Goal: Task Accomplishment & Management: Manage account settings

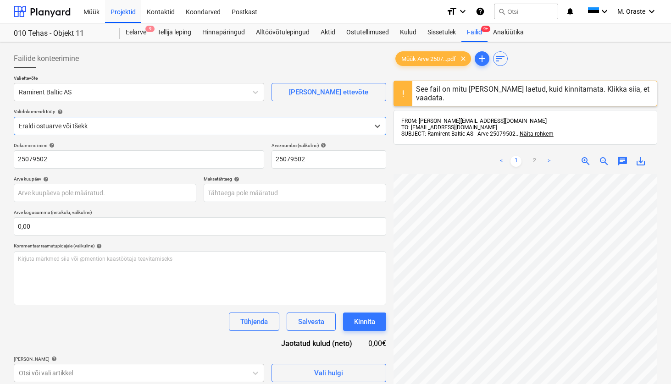
click at [641, 161] on span "save_alt" at bounding box center [640, 161] width 11 height 11
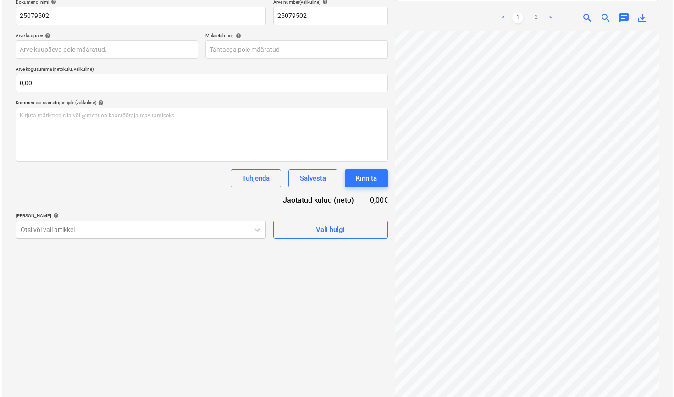
scroll to position [143, 0]
click at [332, 224] on div "Vali hulgi" at bounding box center [328, 230] width 29 height 12
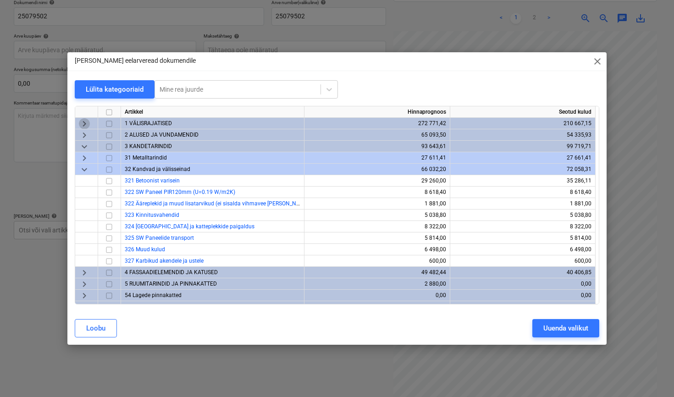
click at [86, 124] on span "keyboard_arrow_right" at bounding box center [84, 123] width 11 height 11
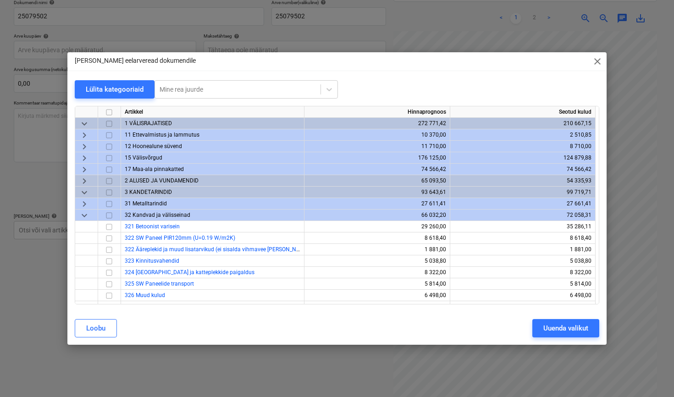
click at [84, 182] on span "keyboard_arrow_right" at bounding box center [84, 181] width 11 height 11
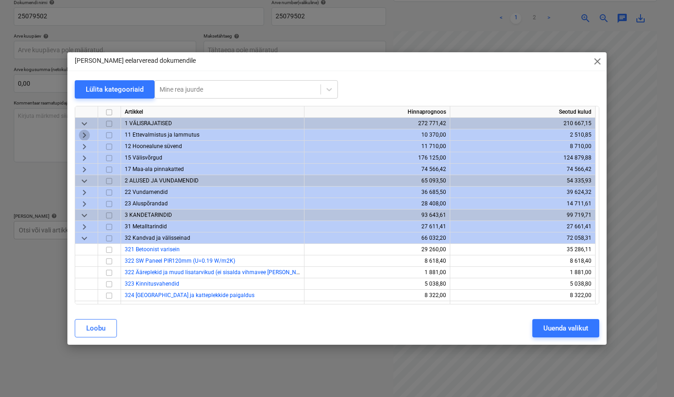
click at [85, 136] on span "keyboard_arrow_right" at bounding box center [84, 135] width 11 height 11
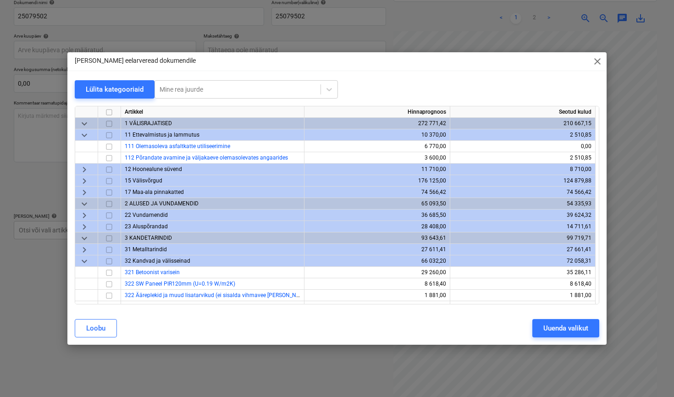
click at [85, 136] on span "keyboard_arrow_down" at bounding box center [84, 135] width 11 height 11
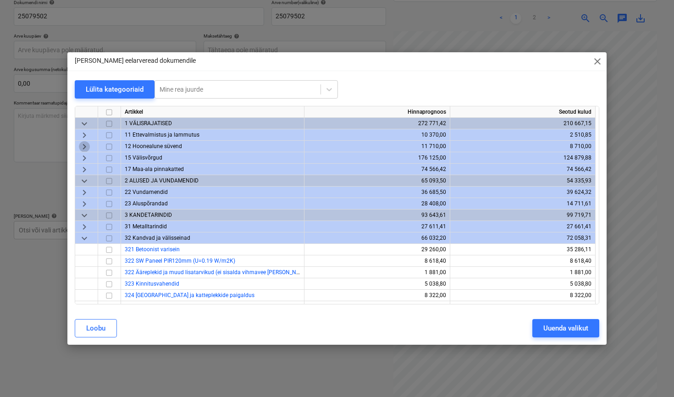
click at [84, 146] on span "keyboard_arrow_right" at bounding box center [84, 146] width 11 height 11
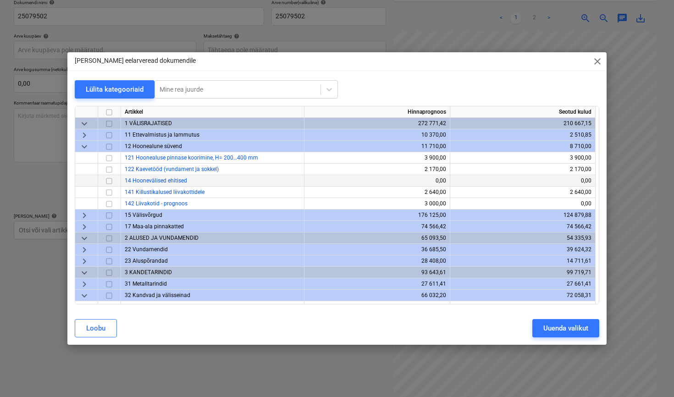
click at [84, 146] on span "keyboard_arrow_down" at bounding box center [84, 146] width 11 height 11
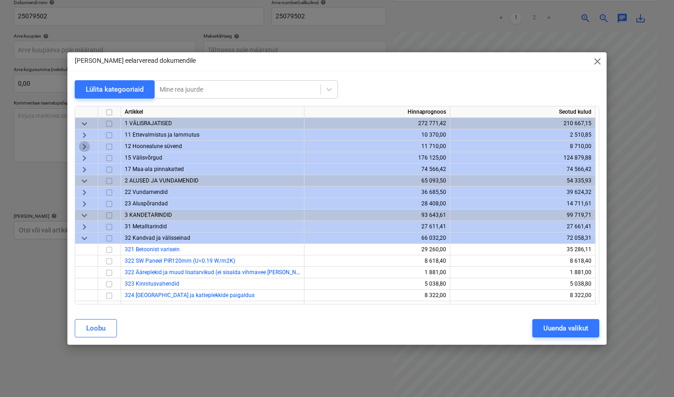
click at [84, 146] on span "keyboard_arrow_right" at bounding box center [84, 146] width 11 height 11
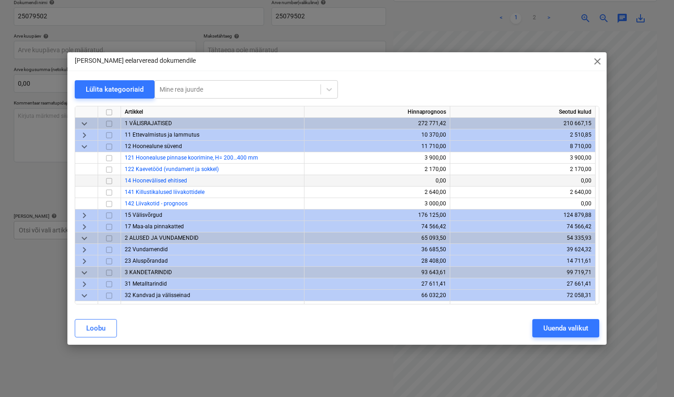
click at [84, 146] on span "keyboard_arrow_down" at bounding box center [84, 146] width 11 height 11
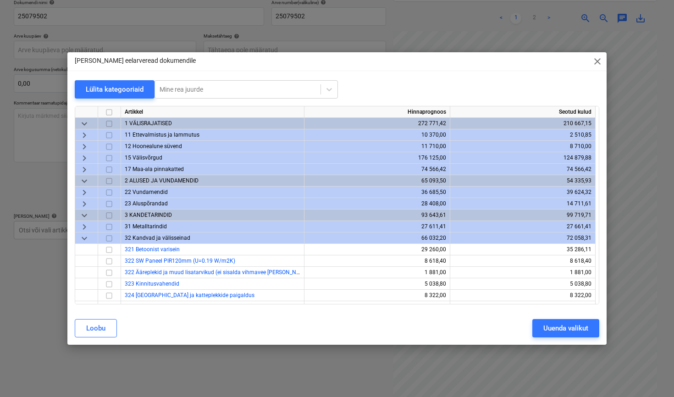
click at [84, 158] on span "keyboard_arrow_right" at bounding box center [84, 158] width 11 height 11
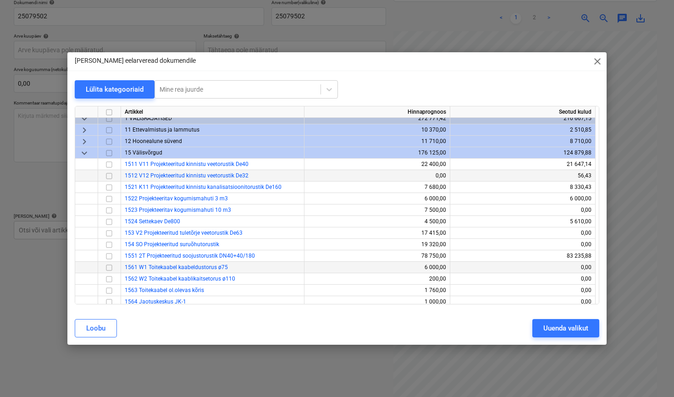
scroll to position [1, 0]
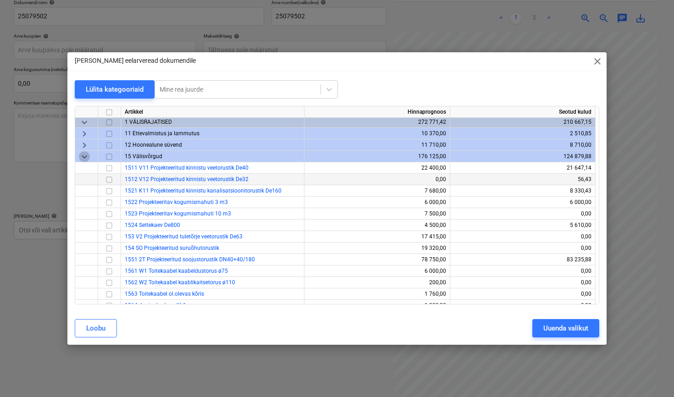
click at [85, 161] on span "keyboard_arrow_down" at bounding box center [84, 156] width 11 height 11
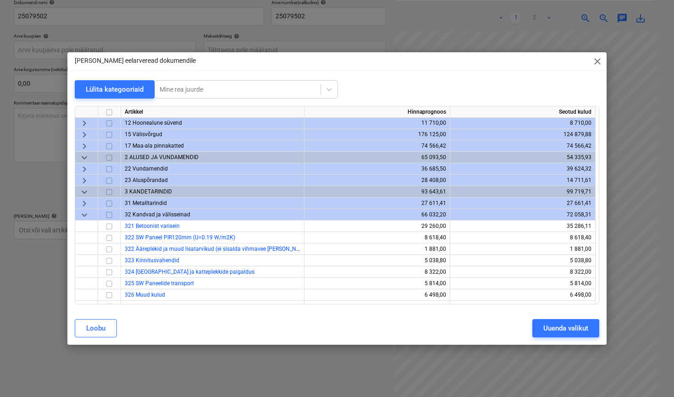
scroll to position [32, 0]
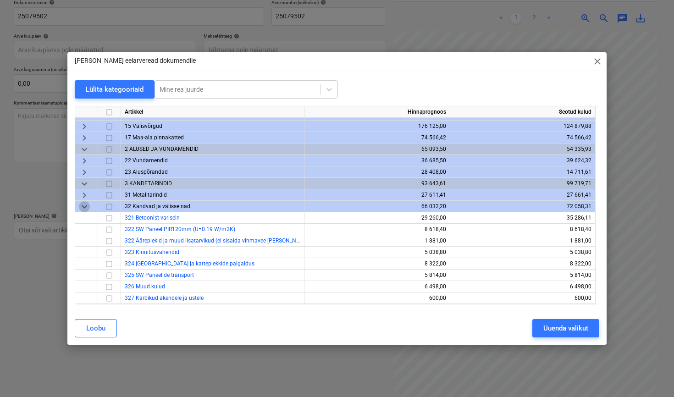
click at [84, 207] on span "keyboard_arrow_down" at bounding box center [84, 206] width 11 height 11
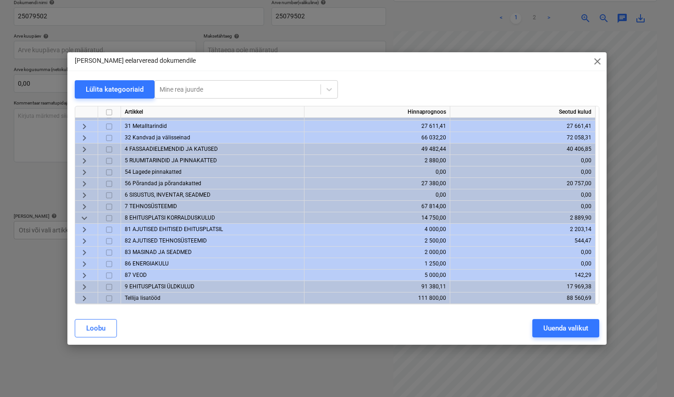
scroll to position [100, 0]
click at [85, 219] on span "keyboard_arrow_down" at bounding box center [84, 218] width 11 height 11
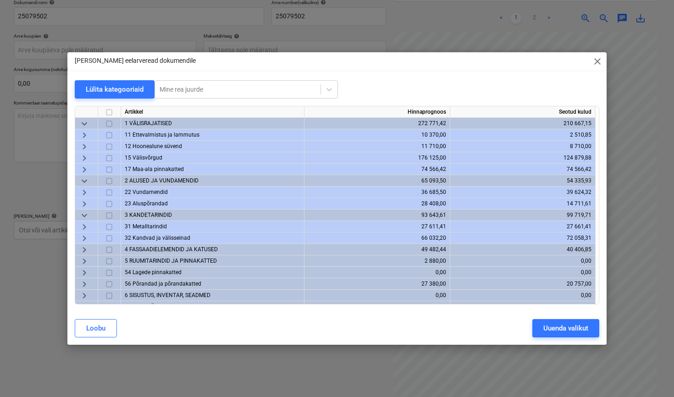
scroll to position [0, 0]
click at [87, 123] on span "keyboard_arrow_down" at bounding box center [84, 123] width 11 height 11
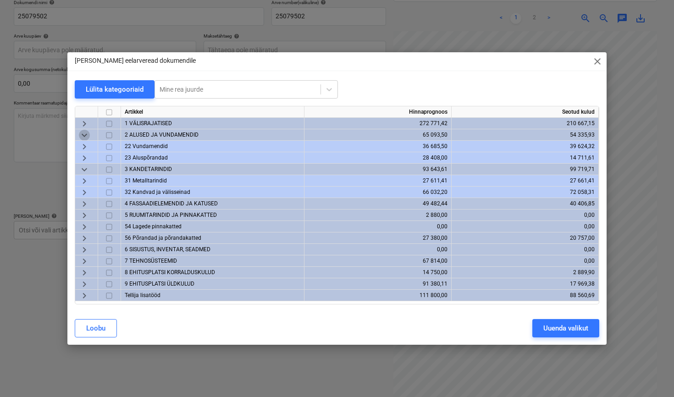
click at [86, 135] on span "keyboard_arrow_down" at bounding box center [84, 135] width 11 height 11
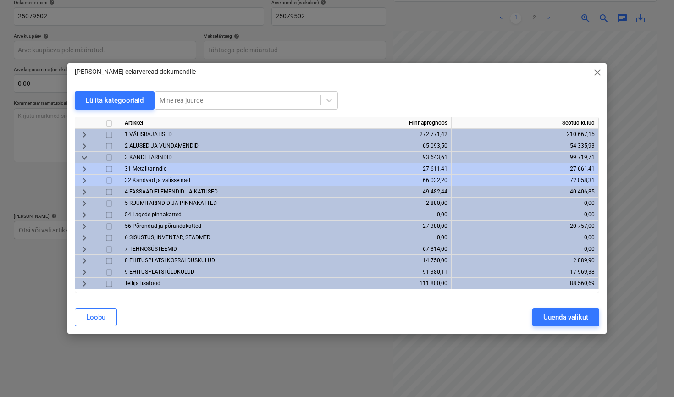
click at [85, 158] on span "keyboard_arrow_down" at bounding box center [84, 157] width 11 height 11
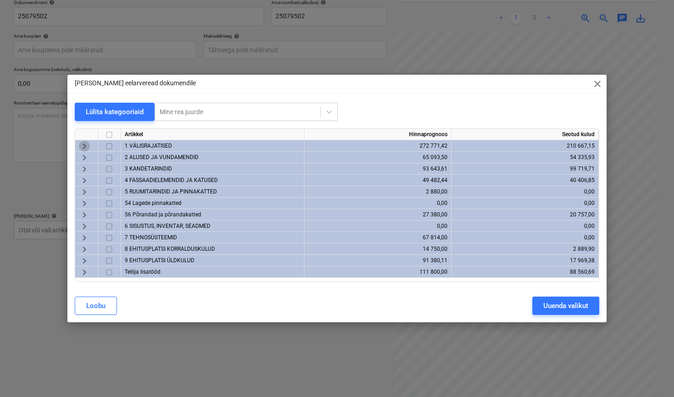
click at [83, 146] on span "keyboard_arrow_right" at bounding box center [84, 146] width 11 height 11
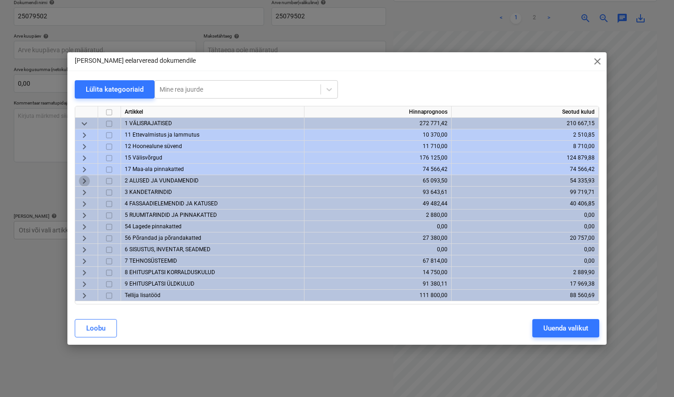
click at [85, 181] on span "keyboard_arrow_right" at bounding box center [84, 181] width 11 height 11
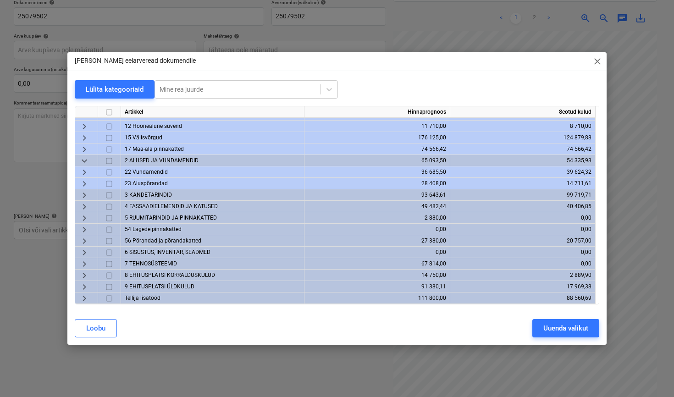
scroll to position [20, 0]
click at [83, 197] on span "keyboard_arrow_right" at bounding box center [84, 195] width 11 height 11
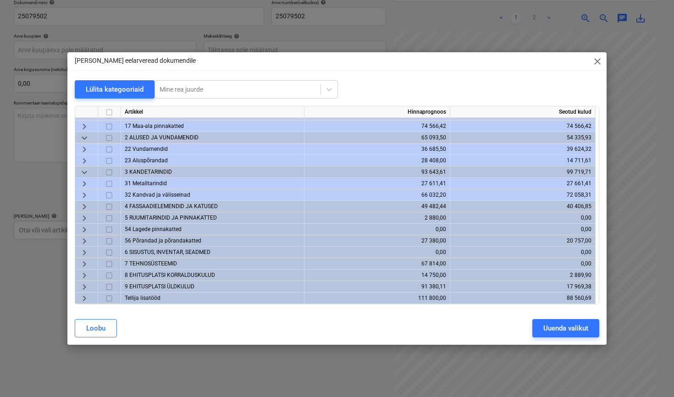
scroll to position [43, 0]
click at [86, 207] on span "keyboard_arrow_right" at bounding box center [84, 206] width 11 height 11
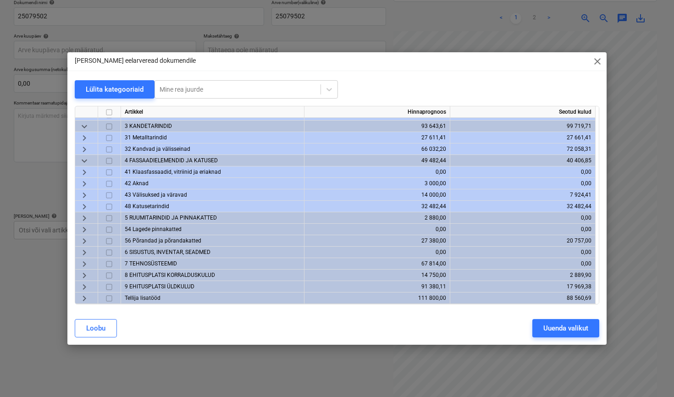
scroll to position [89, 0]
click at [87, 220] on span "keyboard_arrow_right" at bounding box center [84, 218] width 11 height 11
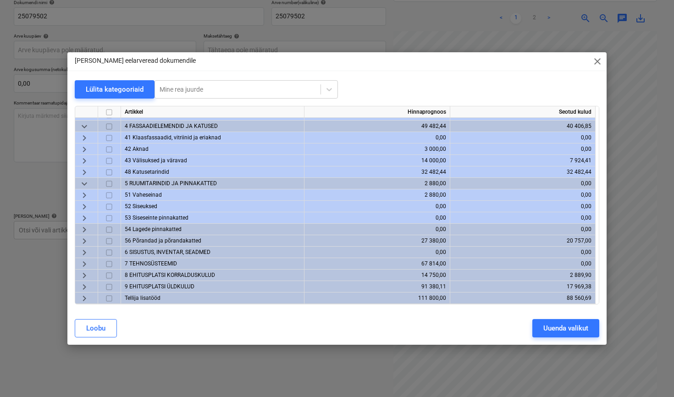
scroll to position [123, 0]
click at [87, 298] on span "keyboard_arrow_right" at bounding box center [84, 298] width 11 height 11
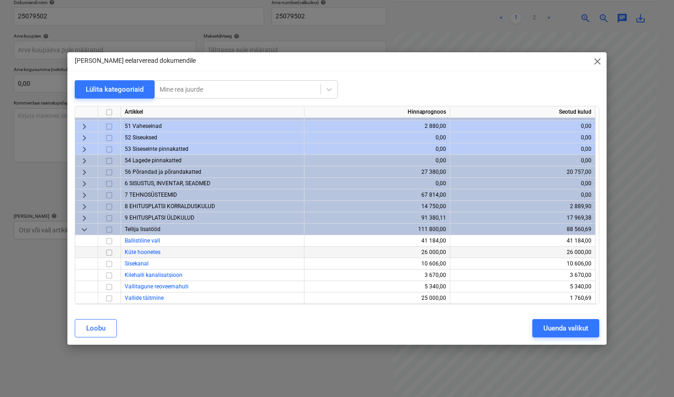
scroll to position [192, 0]
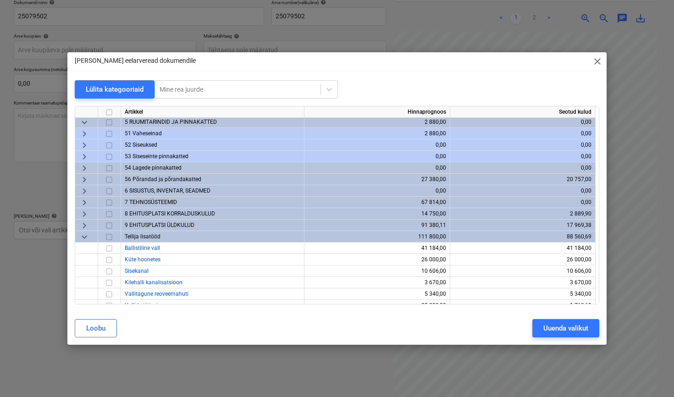
click at [83, 235] on span "keyboard_arrow_down" at bounding box center [84, 237] width 11 height 11
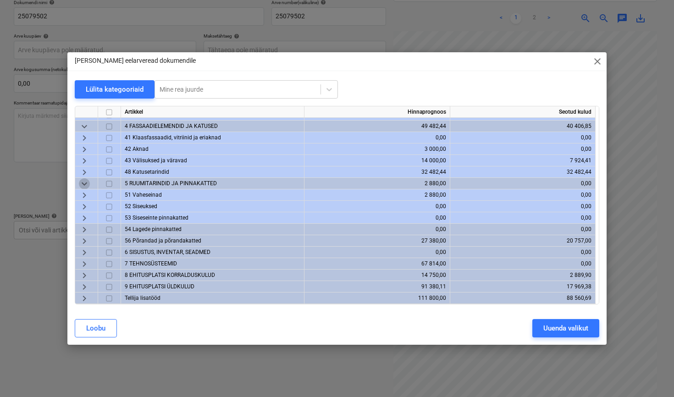
click at [83, 181] on span "keyboard_arrow_down" at bounding box center [84, 183] width 11 height 11
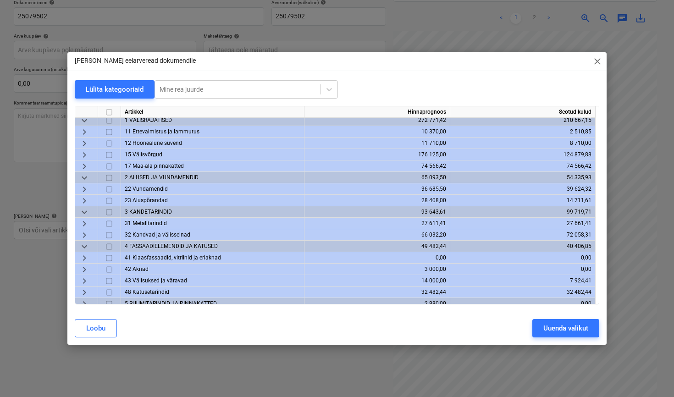
scroll to position [0, 0]
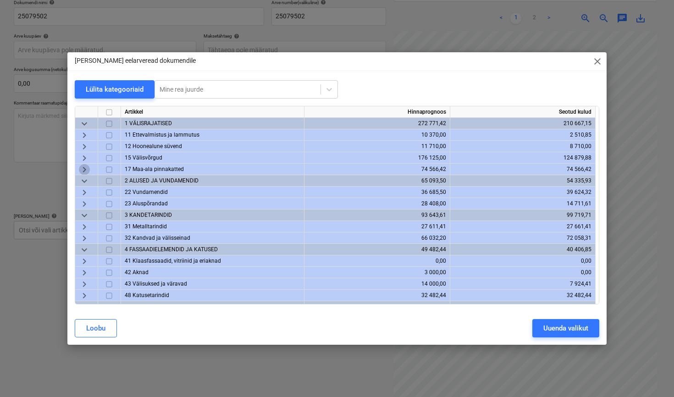
click at [85, 167] on span "keyboard_arrow_right" at bounding box center [84, 169] width 11 height 11
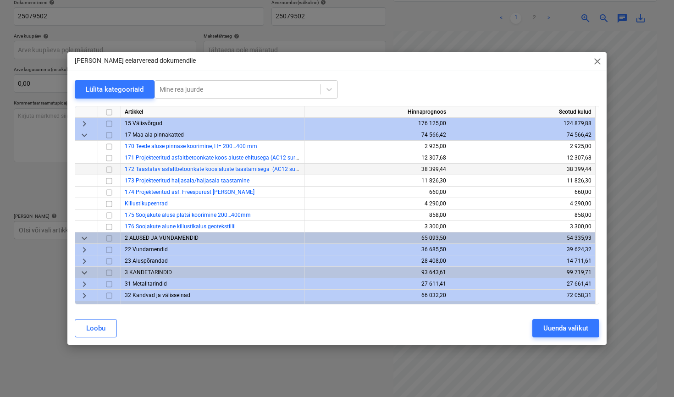
scroll to position [35, 0]
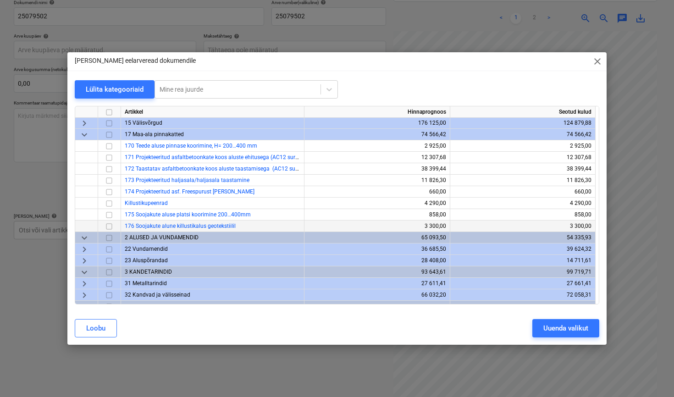
click at [109, 227] on input "checkbox" at bounding box center [109, 226] width 11 height 11
click at [84, 135] on span "keyboard_arrow_down" at bounding box center [84, 134] width 11 height 11
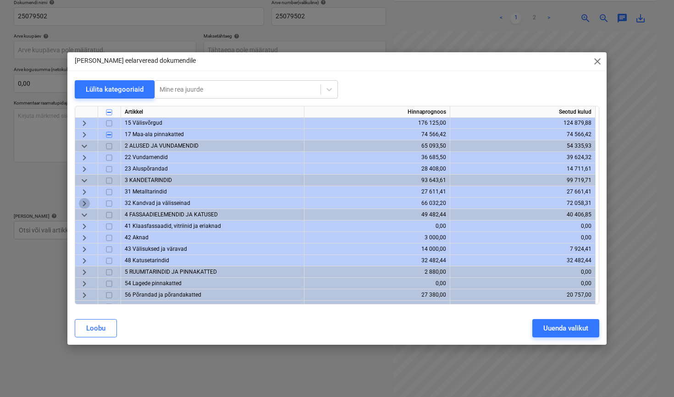
click at [80, 206] on span "keyboard_arrow_right" at bounding box center [84, 203] width 11 height 11
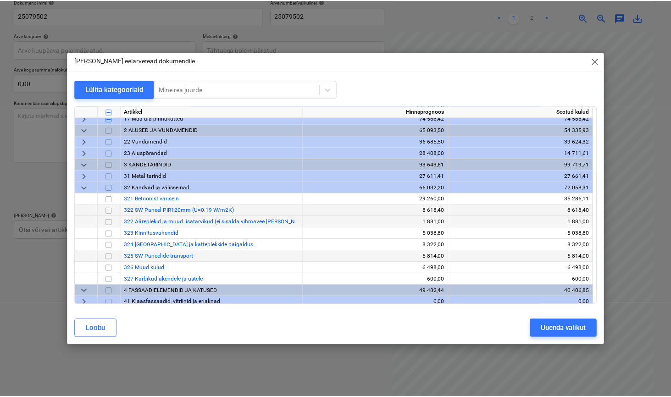
scroll to position [51, 0]
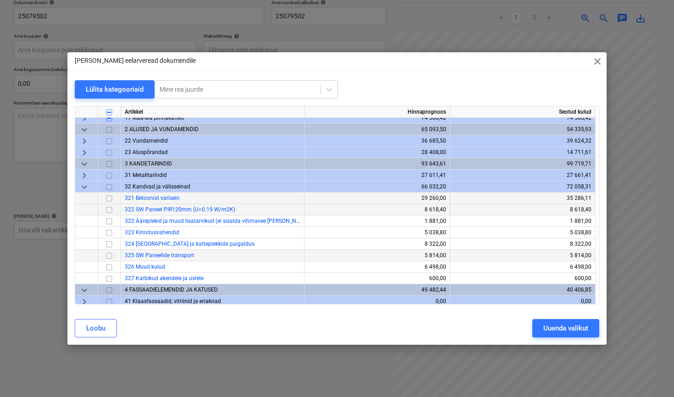
click at [108, 199] on input "checkbox" at bounding box center [109, 198] width 11 height 11
click at [576, 332] on div "Uuenda valikut" at bounding box center [566, 329] width 45 height 12
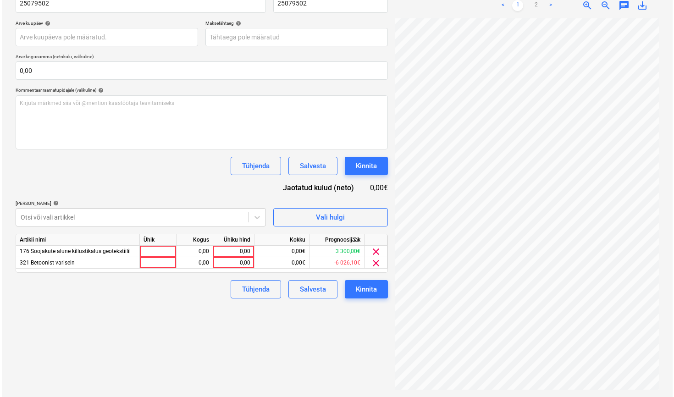
scroll to position [156, 0]
click at [158, 245] on div "Ühik" at bounding box center [156, 239] width 37 height 11
click at [157, 256] on div at bounding box center [156, 251] width 37 height 11
type input "kmpl"
click at [234, 254] on div "0,00" at bounding box center [231, 251] width 33 height 11
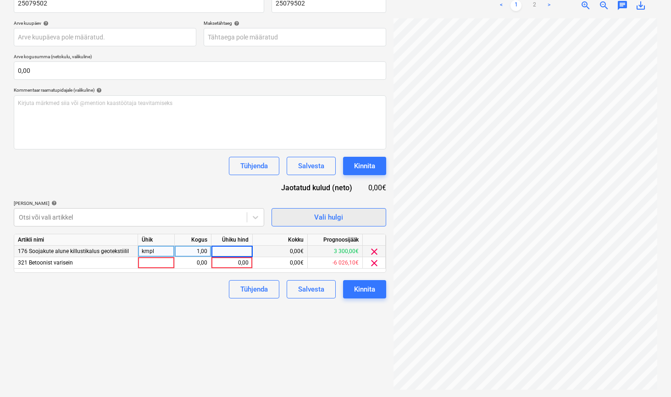
click at [324, 217] on div "Vali hulgi" at bounding box center [328, 217] width 29 height 12
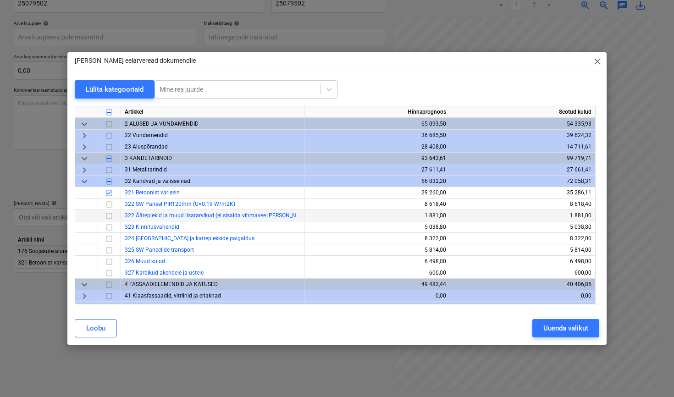
scroll to position [59, 0]
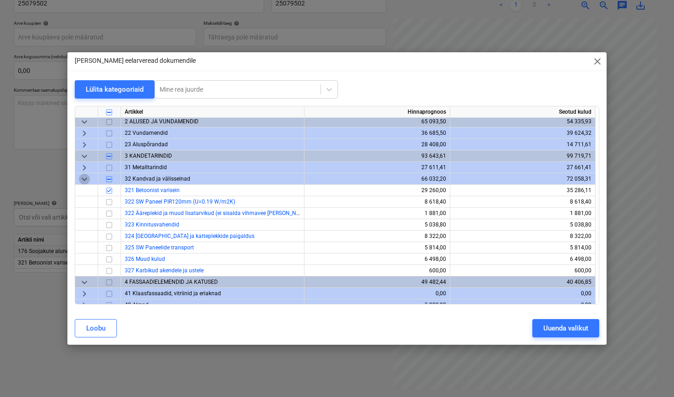
click at [84, 180] on span "keyboard_arrow_down" at bounding box center [84, 179] width 11 height 11
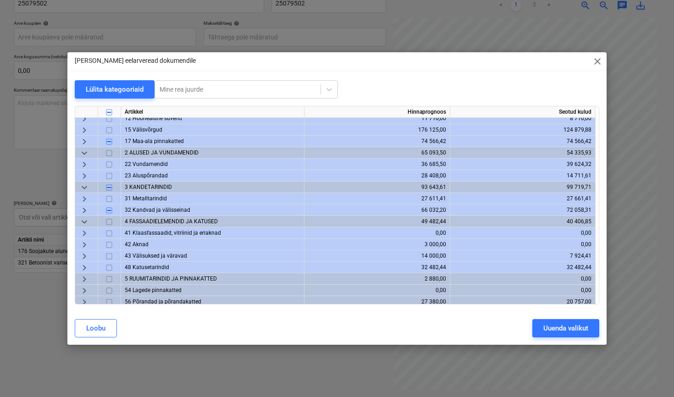
scroll to position [28, 0]
click at [82, 162] on span "keyboard_arrow_right" at bounding box center [84, 164] width 11 height 11
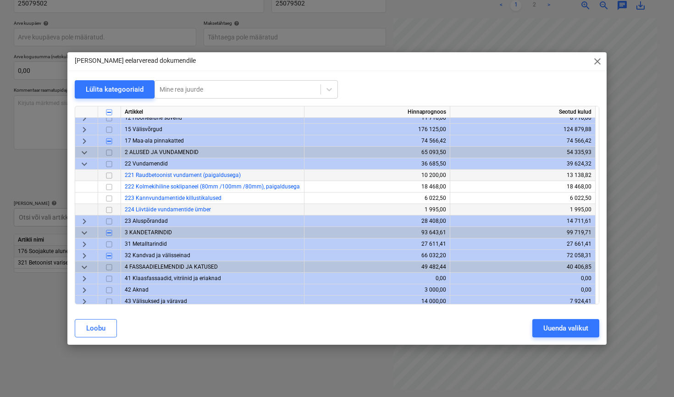
click at [112, 178] on input "checkbox" at bounding box center [109, 175] width 11 height 11
click at [593, 329] on button "Uuenda valikut" at bounding box center [566, 328] width 67 height 18
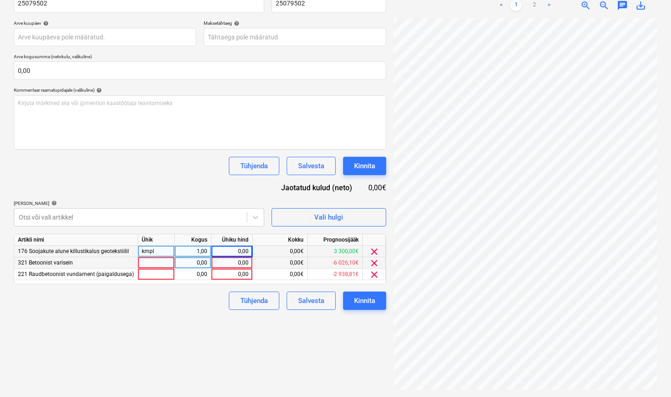
click at [159, 261] on div at bounding box center [156, 262] width 37 height 11
type input "kmpl"
click at [205, 260] on div "0,00" at bounding box center [192, 262] width 29 height 11
type input "1"
click at [239, 262] on div "0,00" at bounding box center [231, 262] width 33 height 11
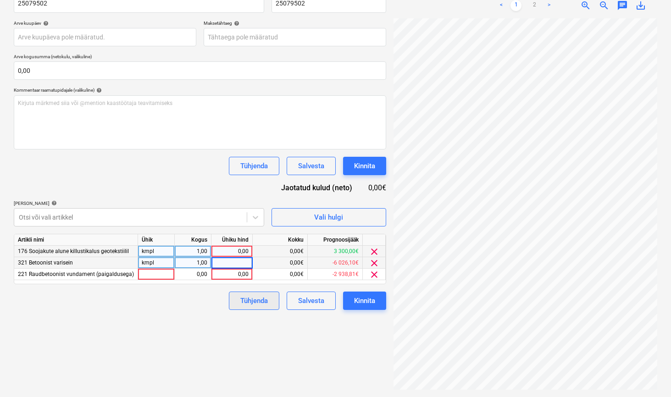
type input "31,45"
click at [202, 306] on div "Tühjenda Salvesta Kinnita" at bounding box center [200, 301] width 373 height 18
click at [170, 248] on div "kmpl" at bounding box center [156, 251] width 37 height 11
click at [232, 250] on div "0,00" at bounding box center [231, 251] width 33 height 11
type input "152,06"
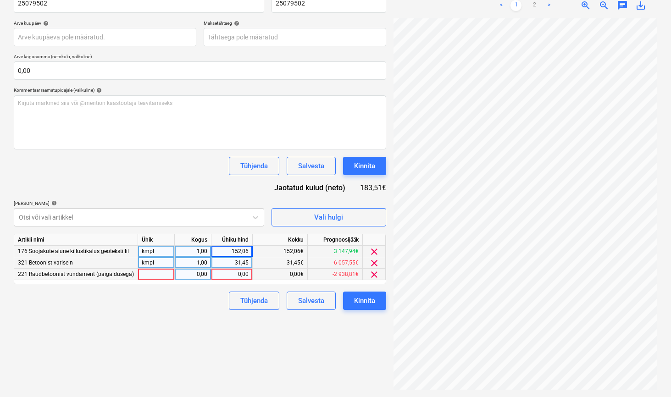
click at [161, 278] on div at bounding box center [156, 274] width 37 height 11
type input "kmpl"
click at [180, 317] on div "Failide konteerimine Vali ettevõte Ramirent Baltic AS [PERSON_NAME] uus ettevõt…" at bounding box center [200, 142] width 380 height 504
click at [204, 274] on div "0,00" at bounding box center [192, 274] width 29 height 11
type input "1"
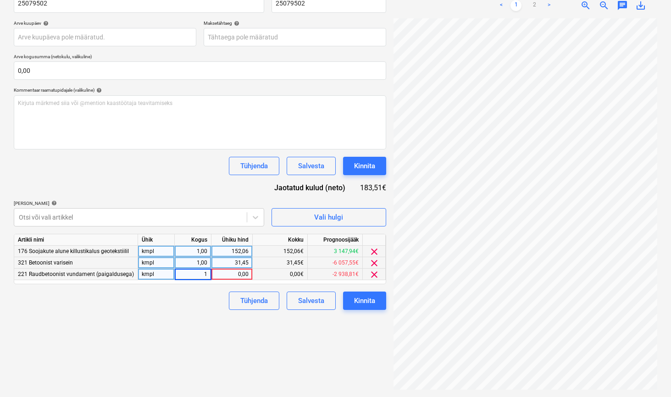
click at [234, 271] on div "0,00" at bounding box center [231, 274] width 33 height 11
type input "33,55"
click at [164, 345] on div "Failide konteerimine Vali ettevõte Ramirent Baltic AS [PERSON_NAME] uus ettevõt…" at bounding box center [200, 142] width 380 height 504
click at [363, 304] on div "Kinnita" at bounding box center [364, 301] width 21 height 12
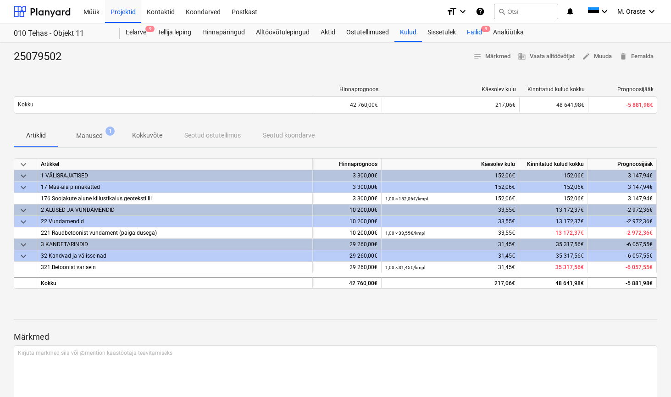
click at [478, 31] on div "Failid 9" at bounding box center [475, 32] width 26 height 18
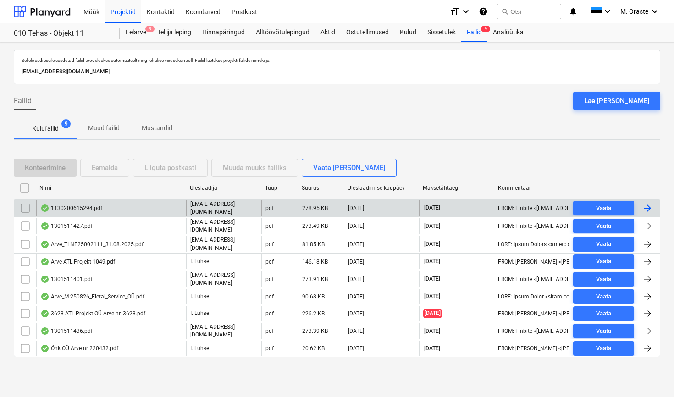
click at [82, 210] on div "1130200615294.pdf" at bounding box center [71, 208] width 62 height 7
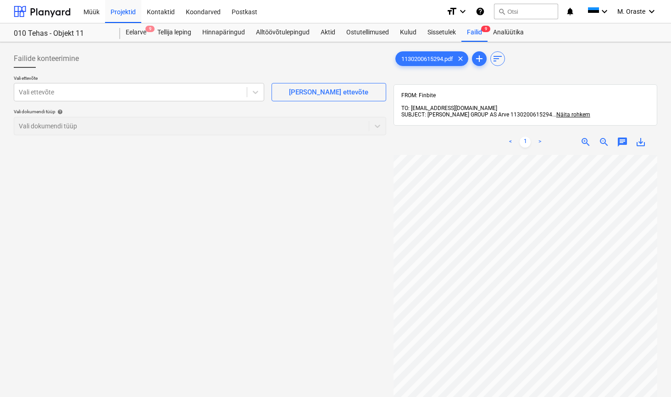
scroll to position [22, 0]
click at [639, 137] on span "save_alt" at bounding box center [640, 142] width 11 height 11
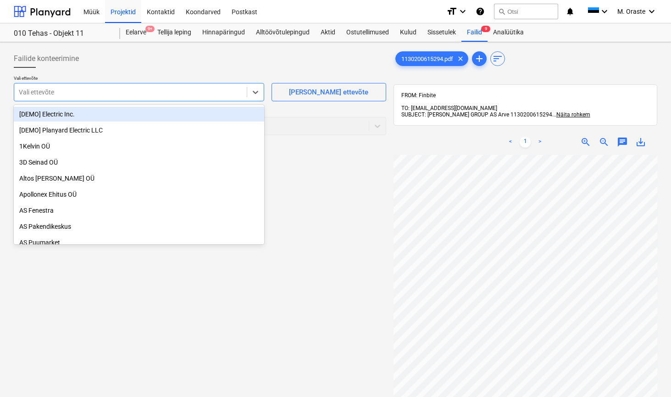
click at [195, 95] on div at bounding box center [130, 92] width 223 height 9
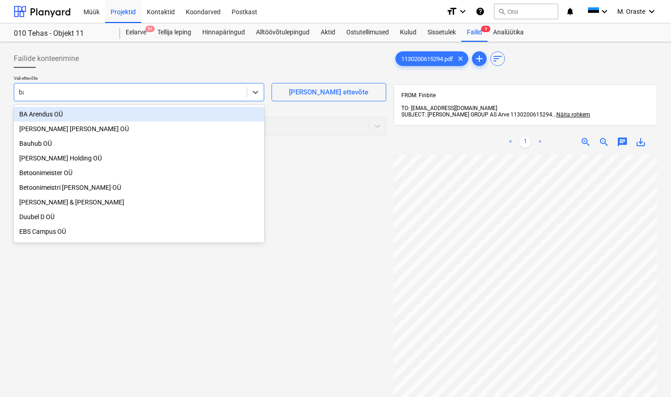
type input "bau"
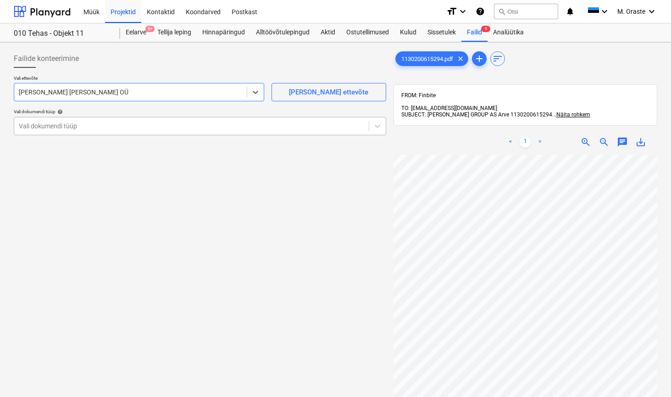
click at [254, 125] on div at bounding box center [191, 126] width 345 height 9
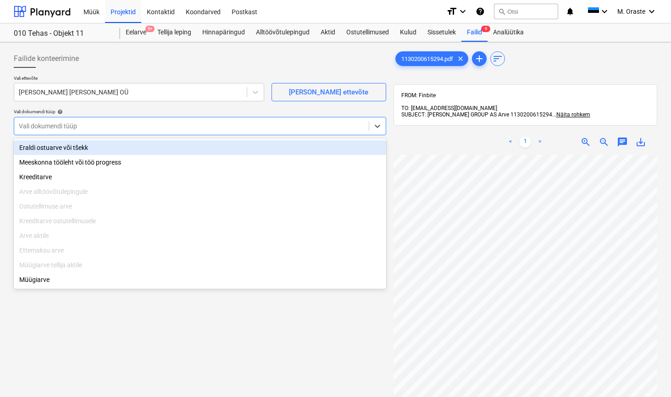
click at [218, 146] on div "Eraldi ostuarve või tšekk" at bounding box center [200, 147] width 373 height 15
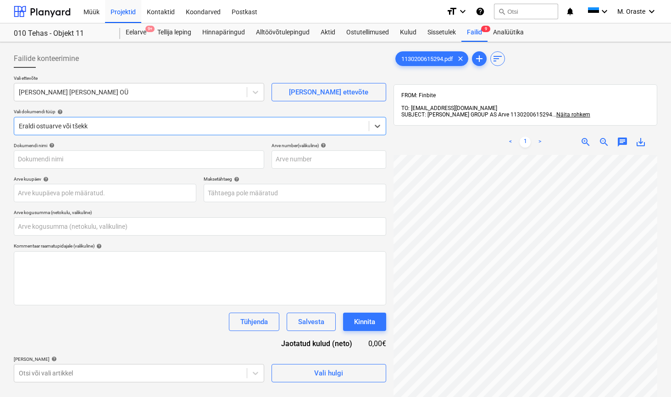
type input "1130200615294"
type input "[DATE]"
type input "0,00"
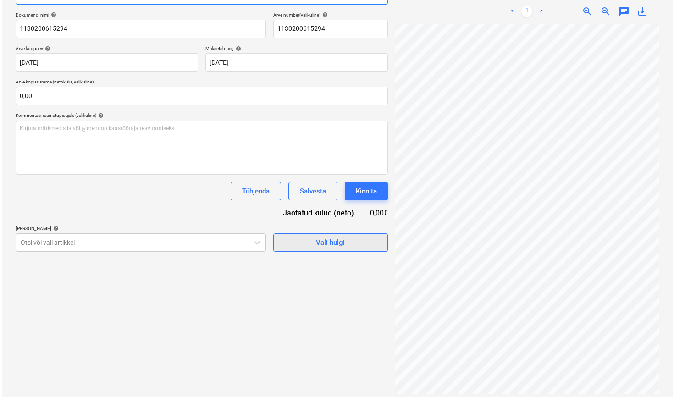
scroll to position [130, 0]
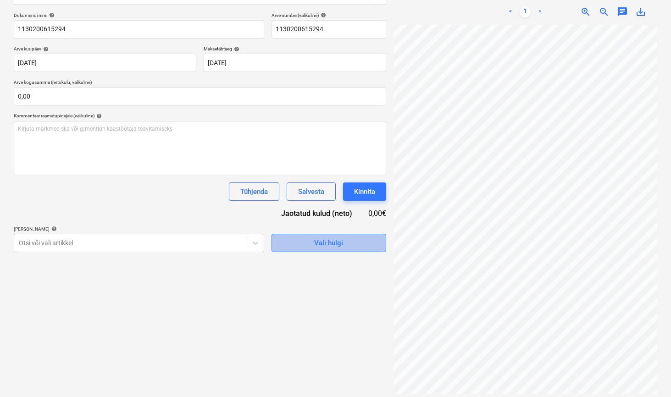
click at [319, 242] on div "Vali hulgi" at bounding box center [328, 243] width 29 height 12
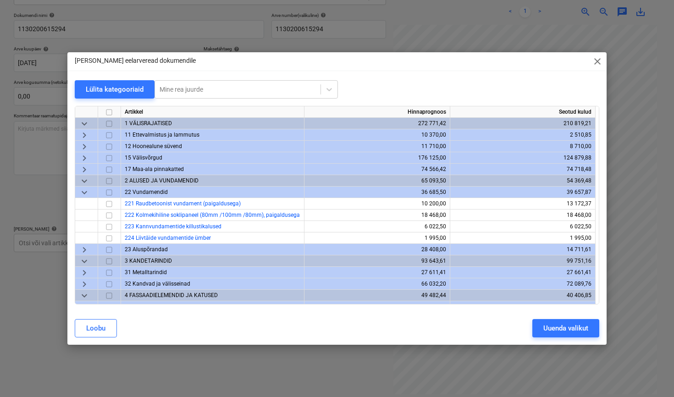
click at [88, 182] on span "keyboard_arrow_down" at bounding box center [84, 181] width 11 height 11
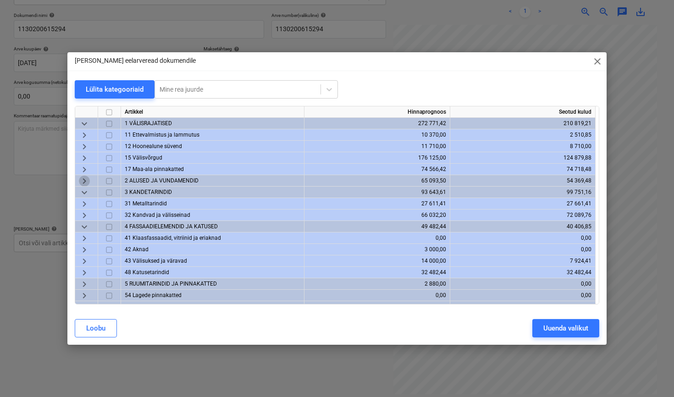
click at [85, 179] on span "keyboard_arrow_right" at bounding box center [84, 181] width 11 height 11
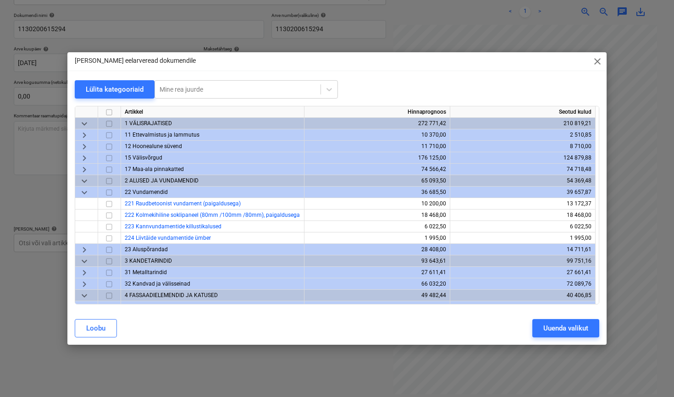
click at [83, 193] on span "keyboard_arrow_down" at bounding box center [84, 192] width 11 height 11
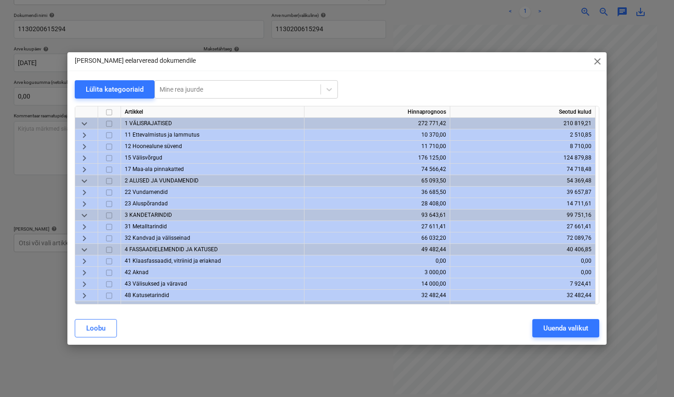
click at [85, 205] on span "keyboard_arrow_right" at bounding box center [84, 204] width 11 height 11
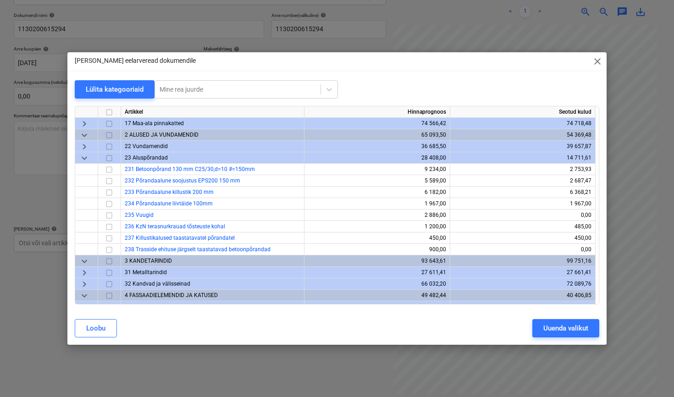
scroll to position [40, 0]
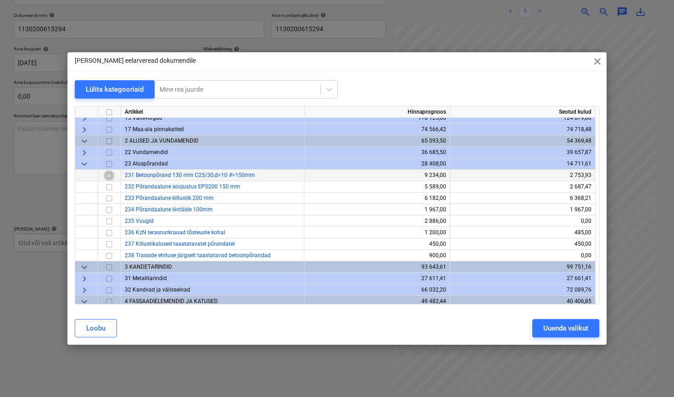
click at [108, 175] on input "checkbox" at bounding box center [109, 175] width 11 height 11
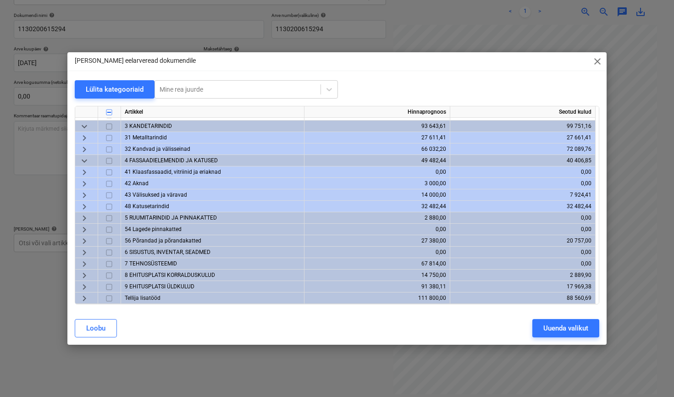
scroll to position [181, 0]
click at [85, 276] on span "keyboard_arrow_right" at bounding box center [84, 275] width 11 height 11
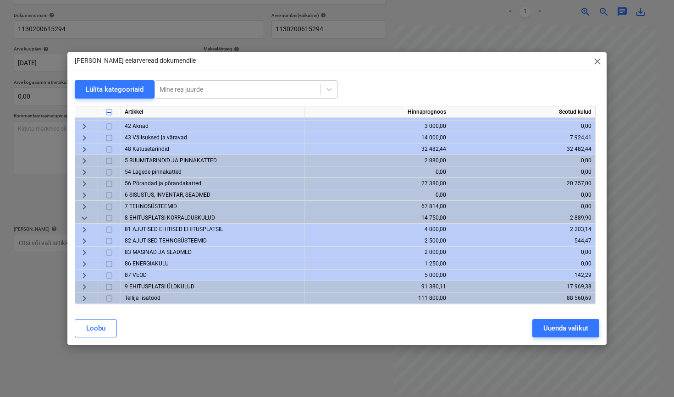
scroll to position [238, 0]
click at [109, 253] on input "checkbox" at bounding box center [109, 252] width 11 height 11
click at [88, 301] on span "keyboard_arrow_right" at bounding box center [84, 298] width 11 height 11
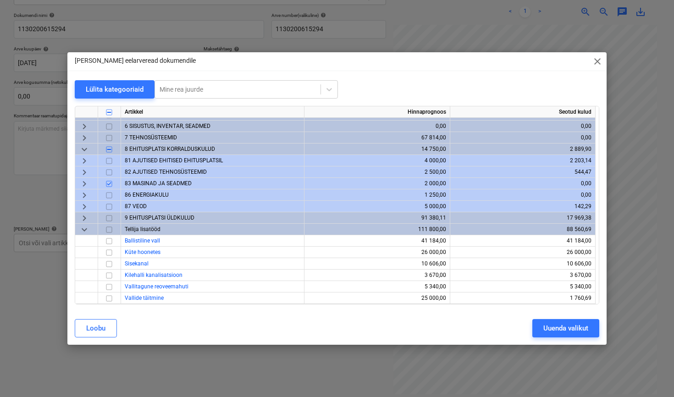
scroll to position [307, 0]
click at [109, 242] on input "checkbox" at bounding box center [109, 241] width 11 height 11
click at [110, 242] on input "checkbox" at bounding box center [109, 241] width 11 height 11
click at [82, 231] on span "keyboard_arrow_down" at bounding box center [84, 229] width 11 height 11
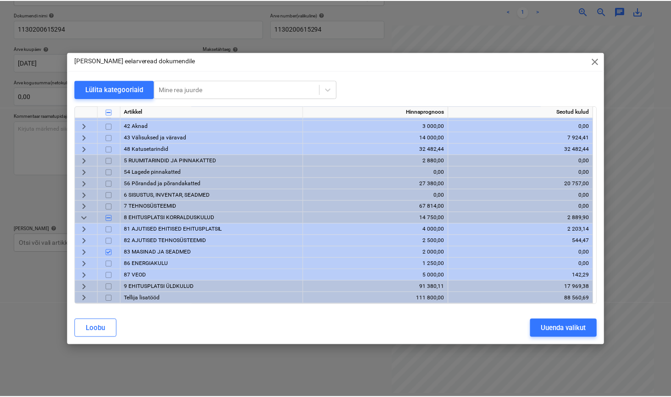
scroll to position [238, 0]
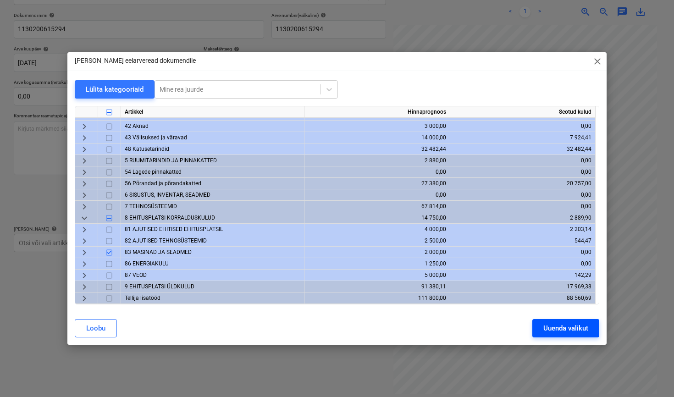
click at [573, 331] on div "Uuenda valikut" at bounding box center [566, 329] width 45 height 12
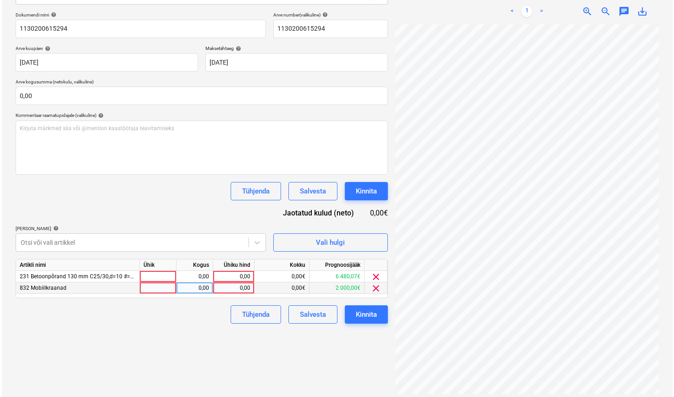
scroll to position [130, 0]
click at [156, 279] on div at bounding box center [156, 277] width 37 height 11
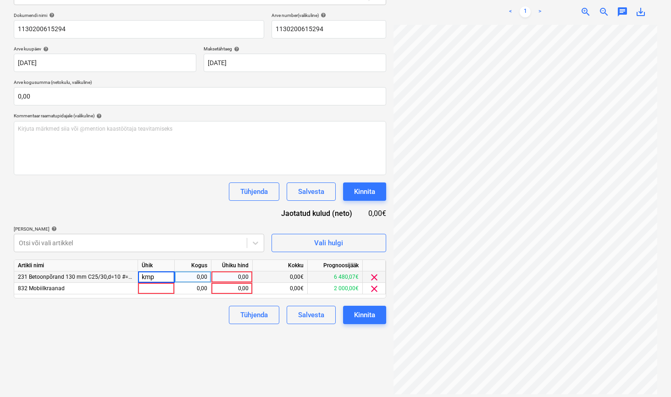
type input "kmpl"
click at [238, 277] on div "0,00" at bounding box center [231, 277] width 33 height 11
type input "1"
click at [227, 288] on div "0,00" at bounding box center [231, 288] width 33 height 11
click at [159, 286] on div at bounding box center [156, 288] width 37 height 11
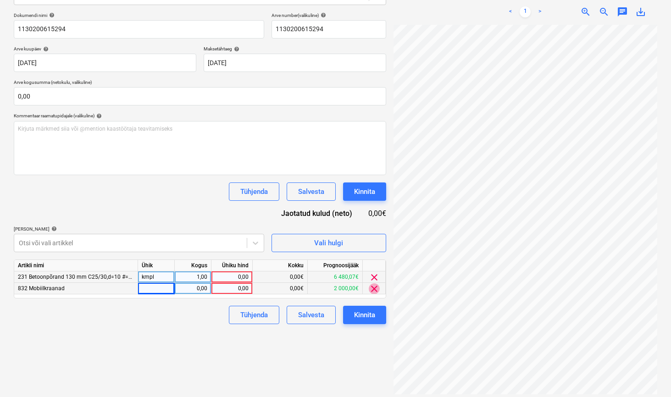
click at [373, 290] on span "clear" at bounding box center [374, 289] width 11 height 11
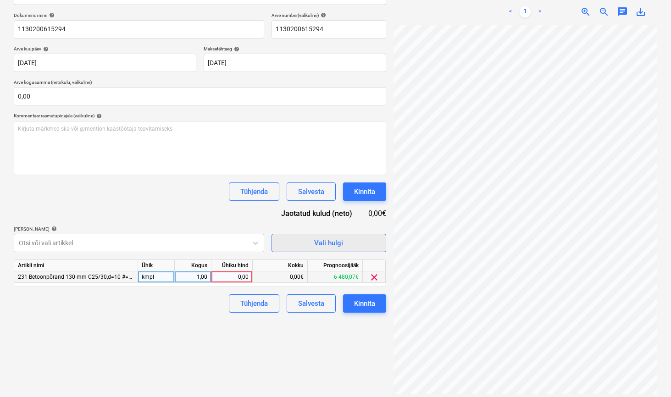
click at [356, 243] on span "Vali hulgi" at bounding box center [329, 243] width 92 height 12
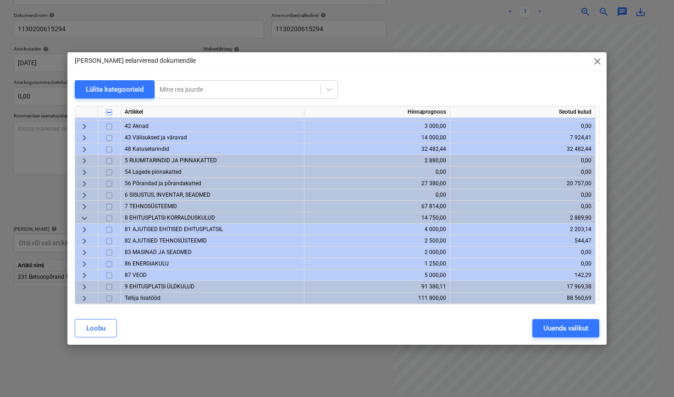
scroll to position [238, 0]
click at [86, 252] on span "keyboard_arrow_right" at bounding box center [84, 252] width 11 height 11
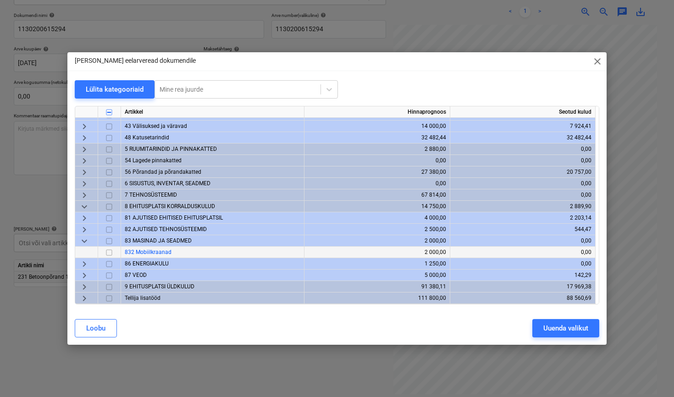
scroll to position [250, 0]
click at [85, 242] on span "keyboard_arrow_down" at bounding box center [84, 241] width 11 height 11
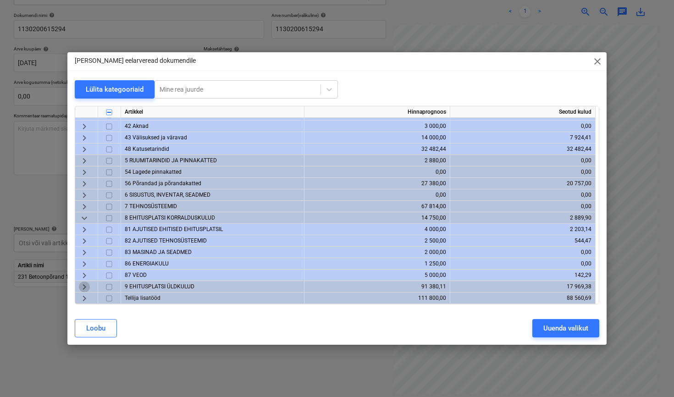
click at [84, 288] on span "keyboard_arrow_right" at bounding box center [84, 287] width 11 height 11
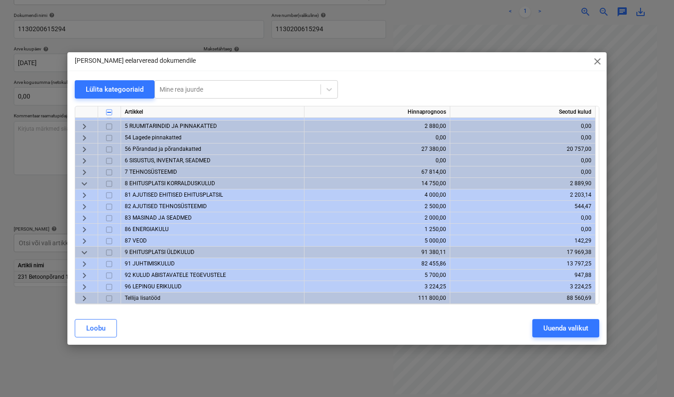
scroll to position [273, 0]
click at [86, 274] on span "keyboard_arrow_right" at bounding box center [84, 275] width 11 height 11
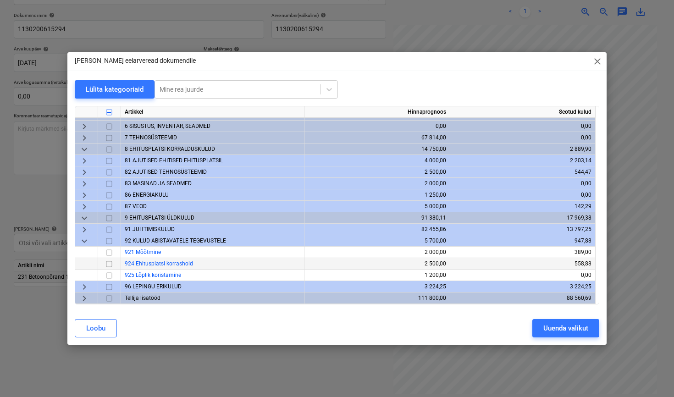
scroll to position [307, 0]
click at [108, 253] on input "checkbox" at bounding box center [109, 252] width 11 height 11
click at [562, 335] on button "Uuenda valikut" at bounding box center [566, 328] width 67 height 18
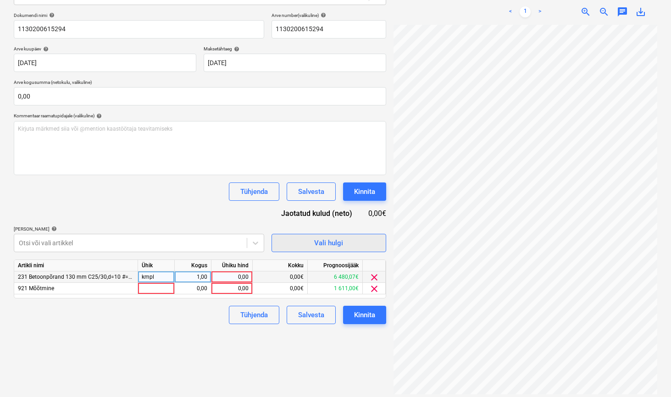
click at [350, 243] on span "Vali hulgi" at bounding box center [329, 243] width 92 height 12
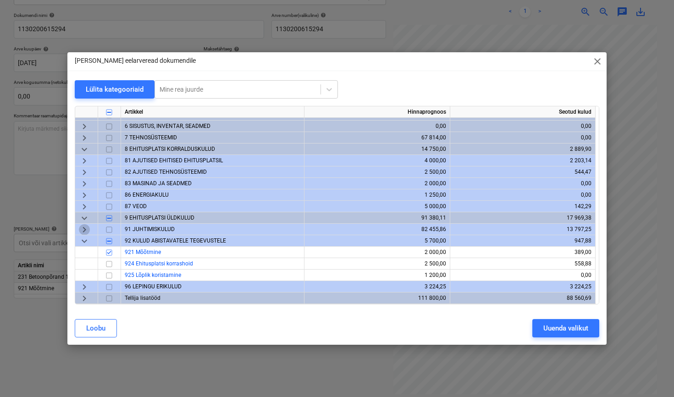
click at [84, 230] on span "keyboard_arrow_right" at bounding box center [84, 229] width 11 height 11
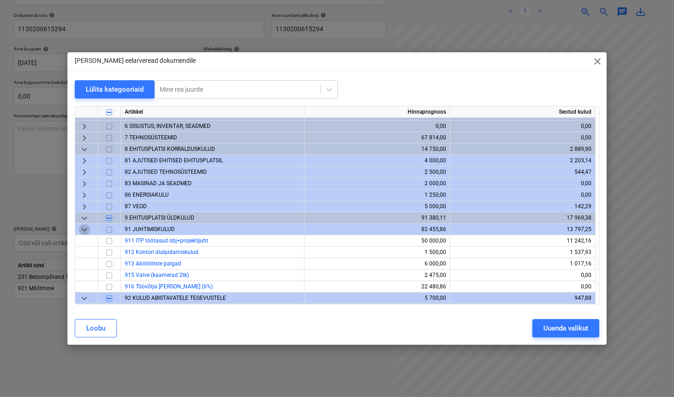
click at [84, 230] on span "keyboard_arrow_down" at bounding box center [84, 229] width 11 height 11
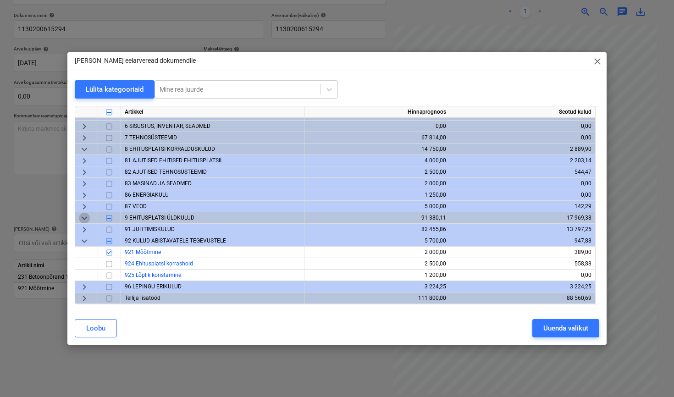
click at [87, 217] on span "keyboard_arrow_down" at bounding box center [84, 218] width 11 height 11
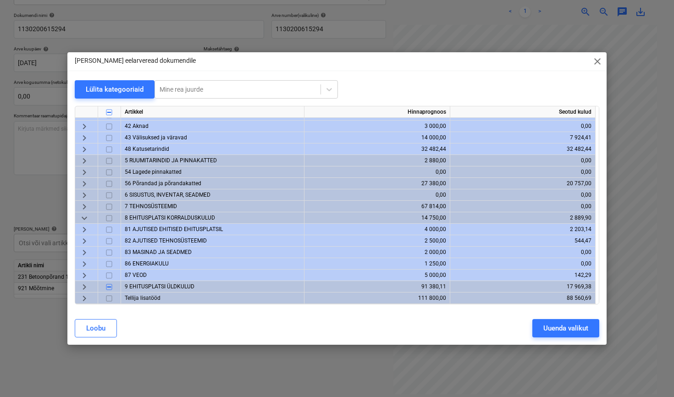
click at [85, 277] on span "keyboard_arrow_right" at bounding box center [84, 275] width 11 height 11
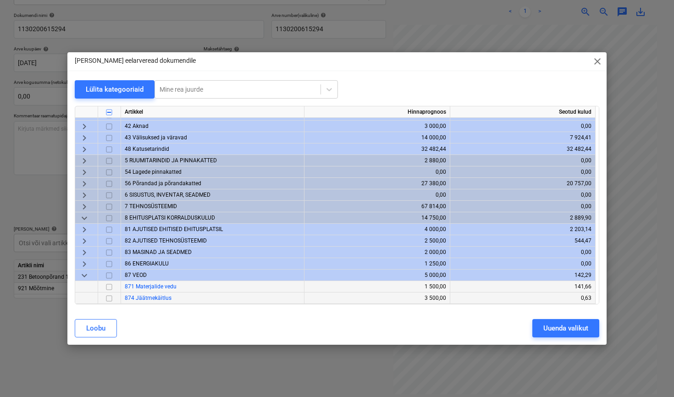
scroll to position [261, 0]
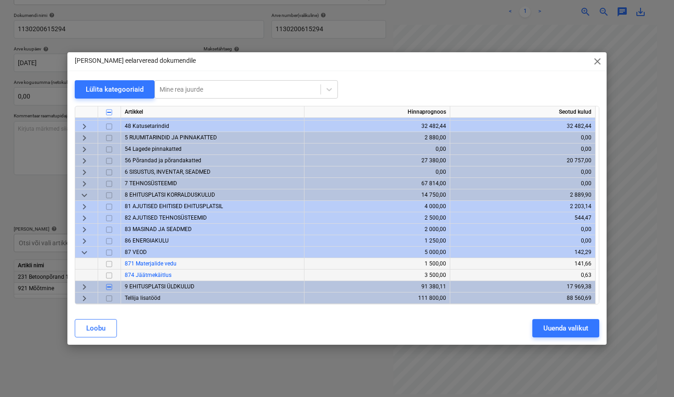
click at [110, 264] on input "checkbox" at bounding box center [109, 264] width 11 height 11
click at [545, 325] on div "Uuenda valikut" at bounding box center [566, 329] width 45 height 12
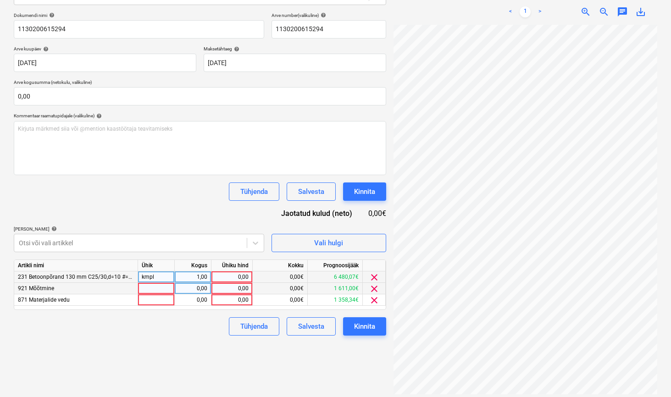
click at [161, 288] on div at bounding box center [156, 288] width 37 height 11
click at [245, 276] on div "0,00" at bounding box center [231, 277] width 33 height 11
type input "17,06"
click at [162, 292] on div at bounding box center [156, 288] width 37 height 11
type input "kmpl"
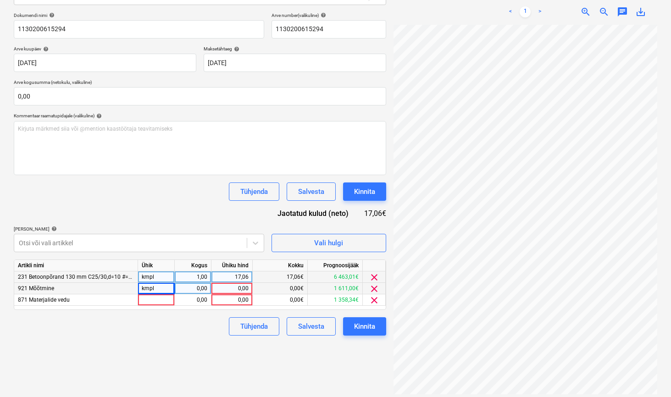
click at [206, 292] on div "0,00" at bounding box center [192, 288] width 29 height 11
type input "1"
click at [236, 287] on div "0,00" at bounding box center [231, 288] width 33 height 11
type input "2,41"
click at [164, 299] on div at bounding box center [156, 300] width 37 height 11
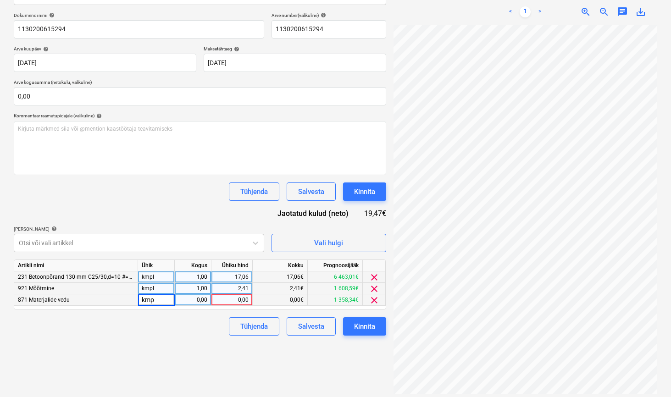
type input "kmpl"
click at [204, 300] on div "0,00" at bounding box center [192, 300] width 29 height 11
type input "1"
click at [241, 302] on div "0,00" at bounding box center [231, 300] width 33 height 11
type input "7,07"
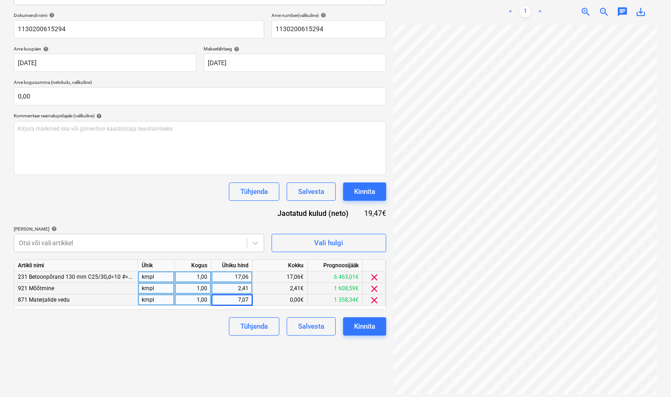
click at [354, 345] on div "Failide konteerimine Vali ettevõte [PERSON_NAME] [PERSON_NAME] OÜ [PERSON_NAME]…" at bounding box center [200, 158] width 380 height 484
click at [370, 329] on div "Kinnita" at bounding box center [364, 327] width 21 height 12
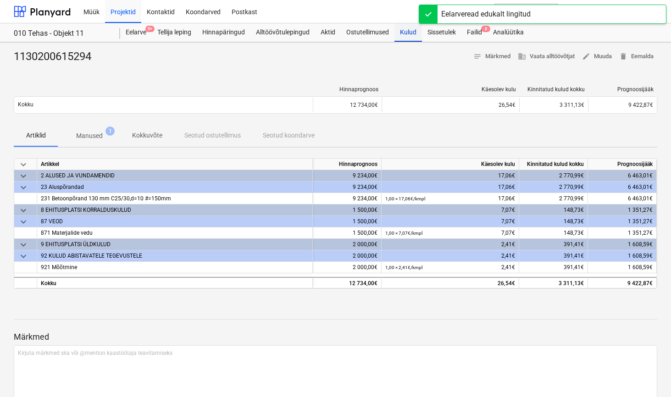
click at [405, 33] on div "Kulud" at bounding box center [409, 32] width 28 height 18
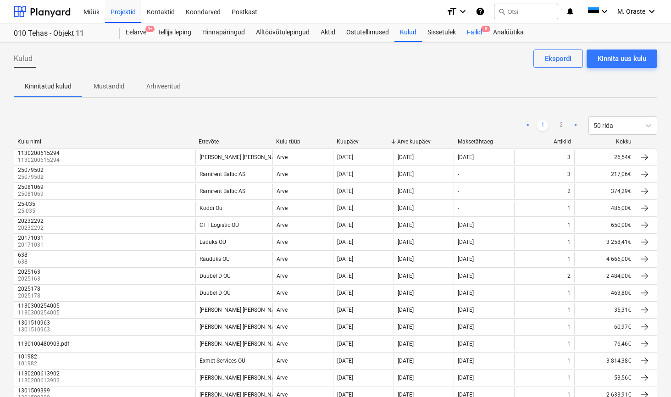
click at [478, 35] on div "Failid 8" at bounding box center [475, 32] width 26 height 18
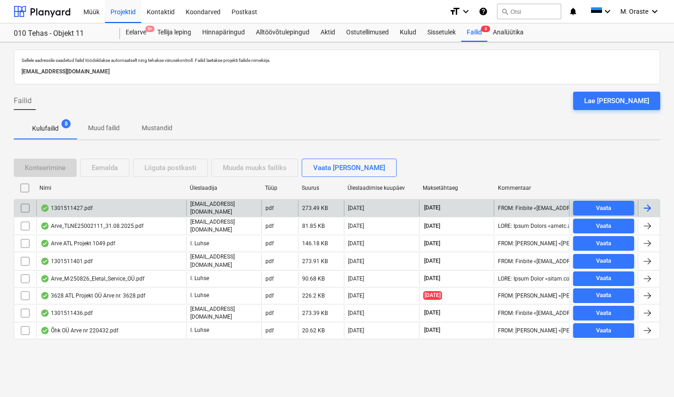
click at [84, 206] on div "1301511427.pdf" at bounding box center [66, 208] width 52 height 7
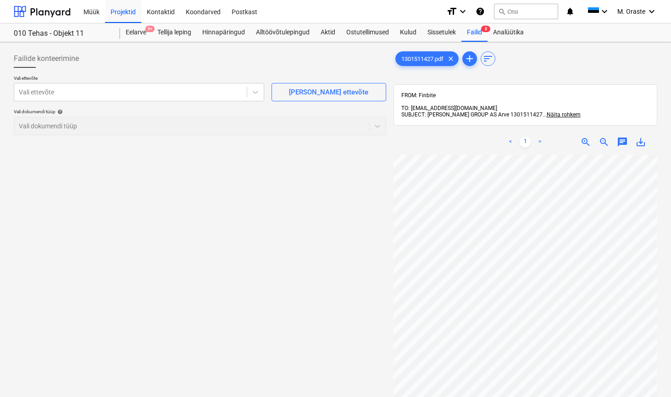
scroll to position [22, 0]
click at [542, 130] on div "< 1 >" at bounding box center [525, 142] width 83 height 26
click at [540, 137] on link ">" at bounding box center [539, 142] width 11 height 11
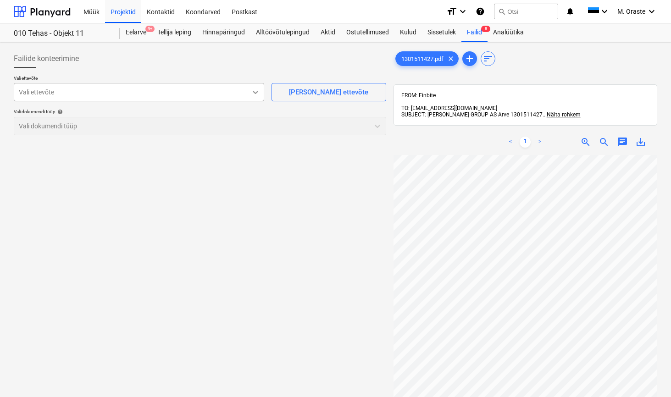
click at [252, 92] on icon at bounding box center [255, 92] width 9 height 9
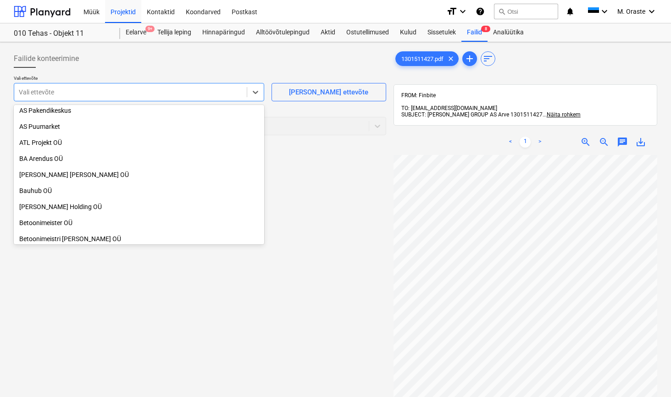
scroll to position [117, 0]
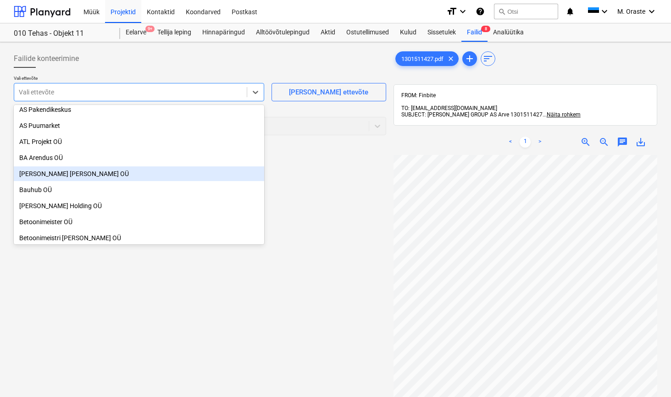
click at [115, 175] on div "[PERSON_NAME] [PERSON_NAME] OÜ" at bounding box center [139, 174] width 250 height 15
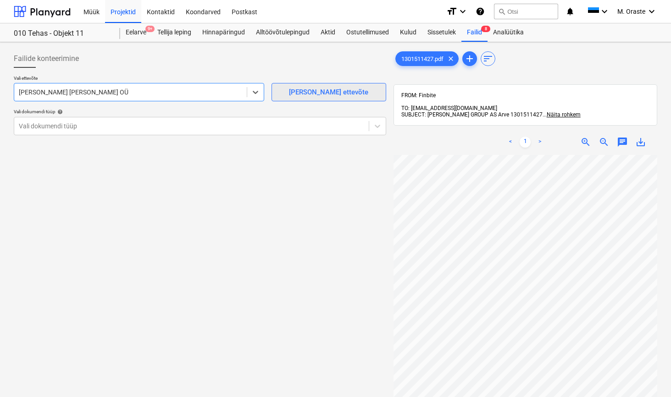
click at [330, 95] on div "[PERSON_NAME] ettevõte" at bounding box center [328, 92] width 79 height 12
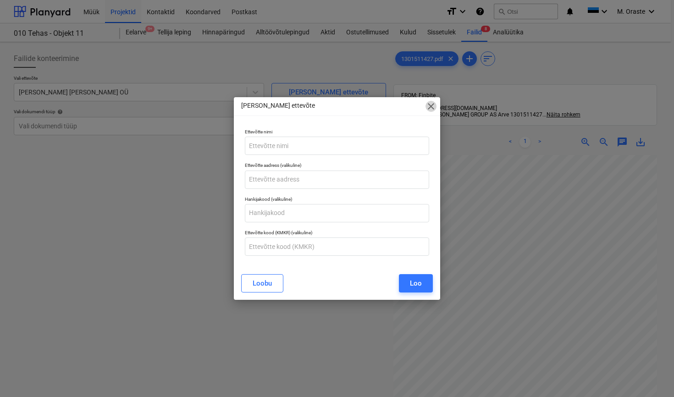
click at [434, 106] on span "close" at bounding box center [431, 106] width 11 height 11
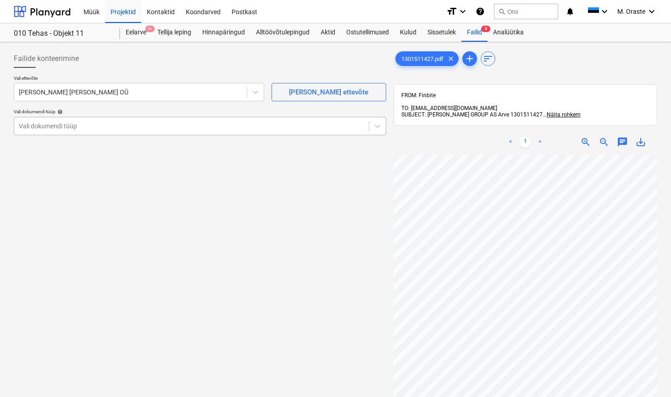
click at [265, 126] on div at bounding box center [191, 126] width 345 height 9
click at [249, 135] on div "Vali ettevõte [PERSON_NAME] [PERSON_NAME] OÜ [PERSON_NAME] uus ettevõte Vali do…" at bounding box center [200, 108] width 373 height 67
click at [247, 129] on div at bounding box center [191, 126] width 345 height 9
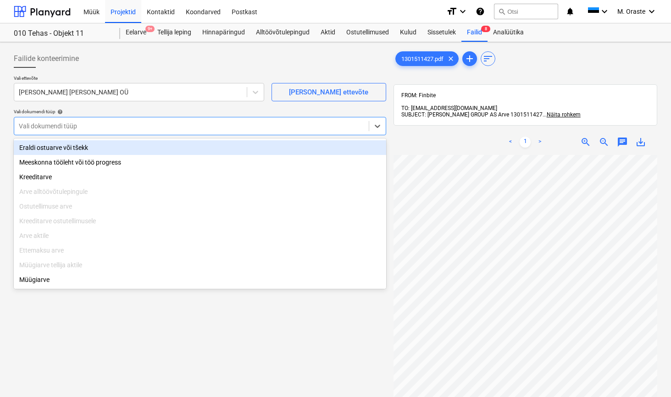
click at [236, 146] on div "Eraldi ostuarve või tšekk" at bounding box center [200, 147] width 373 height 15
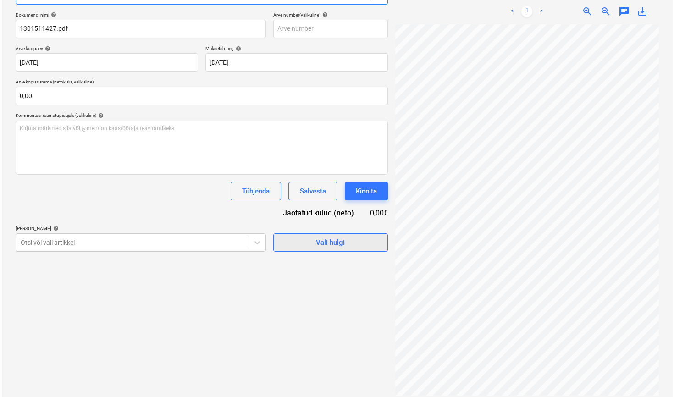
scroll to position [130, 0]
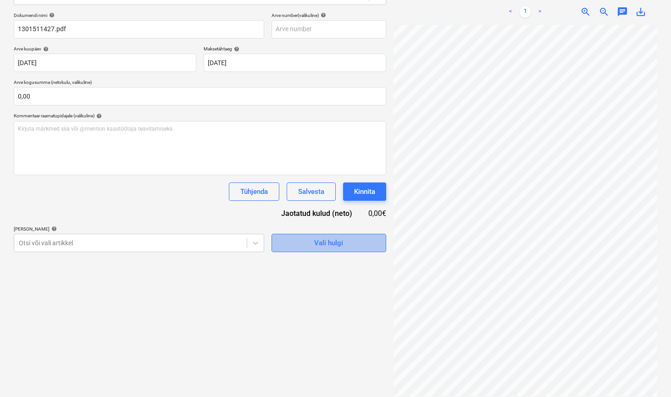
click at [307, 240] on span "Vali hulgi" at bounding box center [329, 243] width 92 height 12
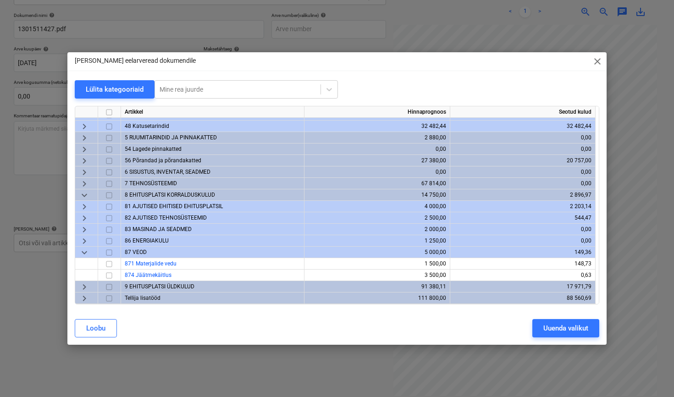
scroll to position [261, 0]
click at [86, 254] on span "keyboard_arrow_down" at bounding box center [84, 252] width 11 height 11
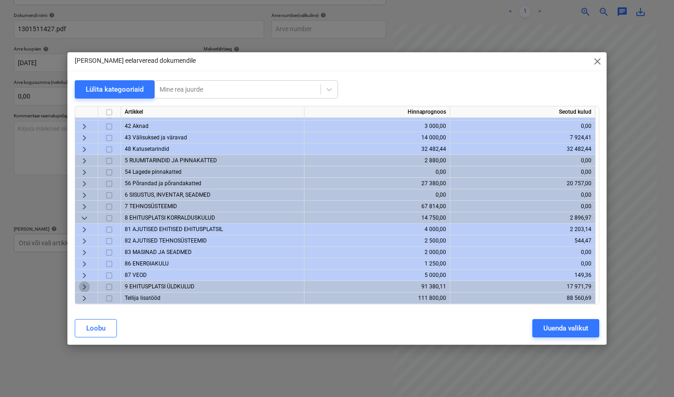
click at [83, 288] on span "keyboard_arrow_right" at bounding box center [84, 287] width 11 height 11
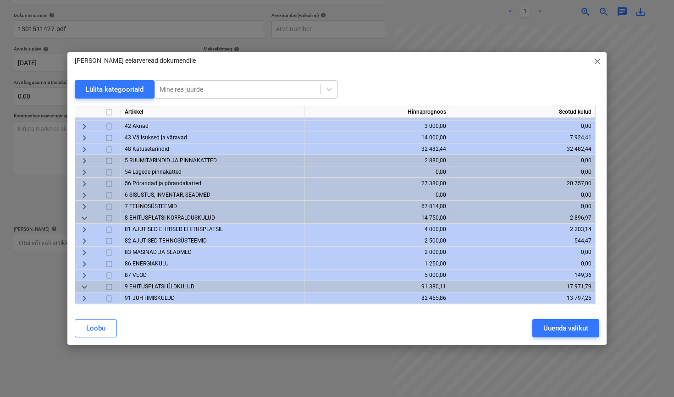
click at [83, 288] on span "keyboard_arrow_down" at bounding box center [84, 287] width 11 height 11
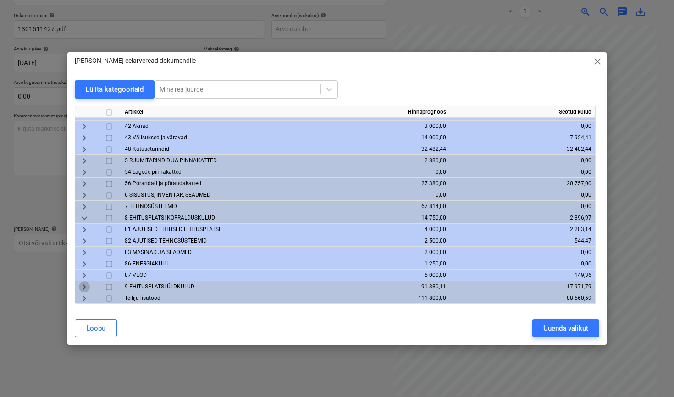
click at [83, 286] on span "keyboard_arrow_right" at bounding box center [84, 287] width 11 height 11
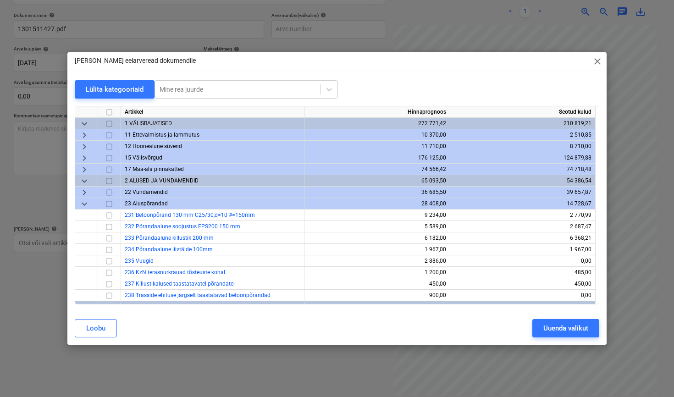
scroll to position [0, 0]
drag, startPoint x: 285, startPoint y: 56, endPoint x: 348, endPoint y: 42, distance: 64.1
click at [348, 42] on div "[PERSON_NAME] eelarveread dokumendile close Lülita kategooriaid Mine rea juurde…" at bounding box center [337, 198] width 674 height 397
click at [337, 58] on div "[PERSON_NAME] eelarveread dokumendile close" at bounding box center [337, 61] width 540 height 18
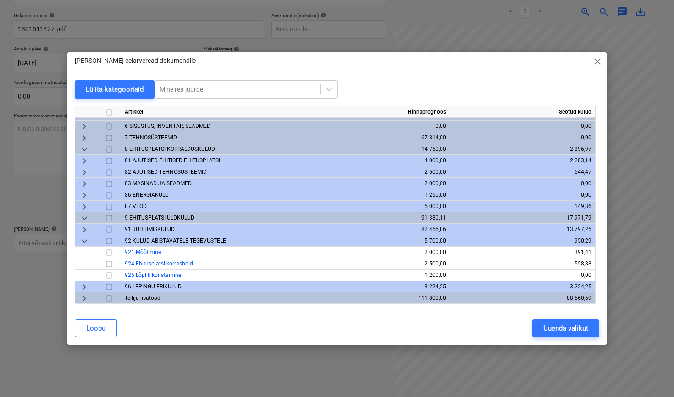
scroll to position [307, 0]
click at [85, 231] on span "keyboard_arrow_right" at bounding box center [84, 229] width 11 height 11
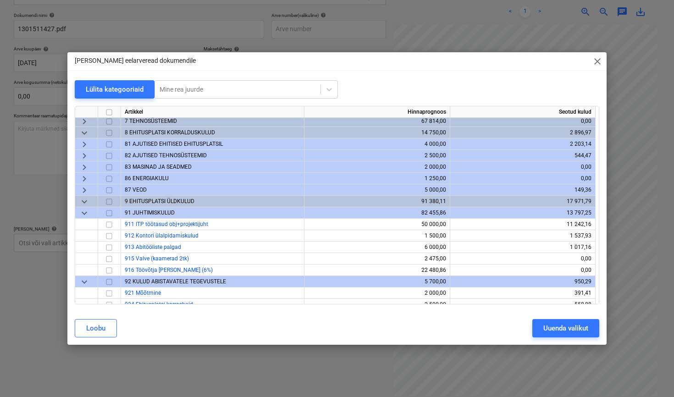
scroll to position [321, 0]
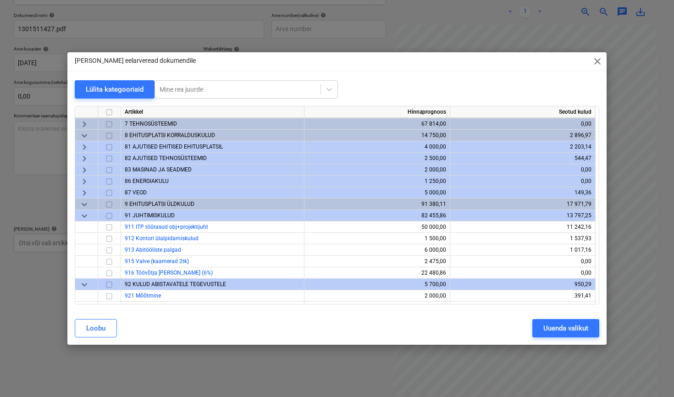
click at [84, 194] on span "keyboard_arrow_right" at bounding box center [84, 193] width 11 height 11
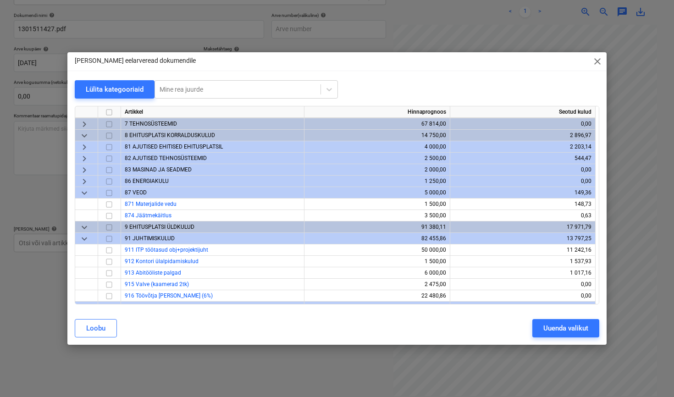
click at [85, 182] on span "keyboard_arrow_right" at bounding box center [84, 181] width 11 height 11
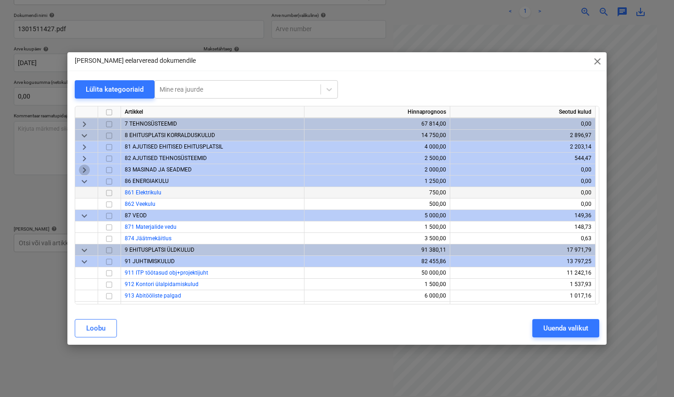
click at [86, 172] on span "keyboard_arrow_right" at bounding box center [84, 170] width 11 height 11
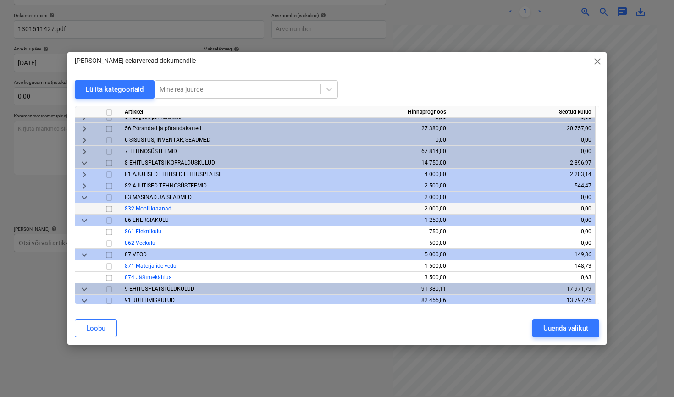
scroll to position [291, 0]
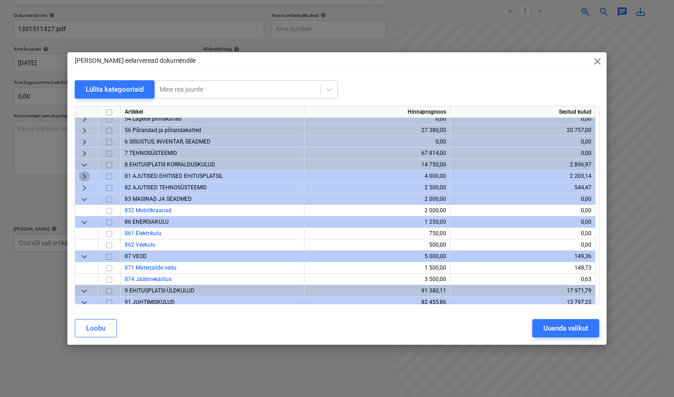
click at [86, 175] on span "keyboard_arrow_right" at bounding box center [84, 176] width 11 height 11
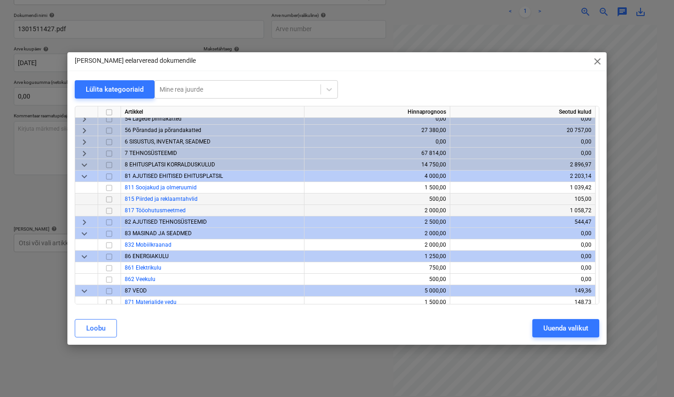
click at [109, 211] on input "checkbox" at bounding box center [109, 211] width 11 height 11
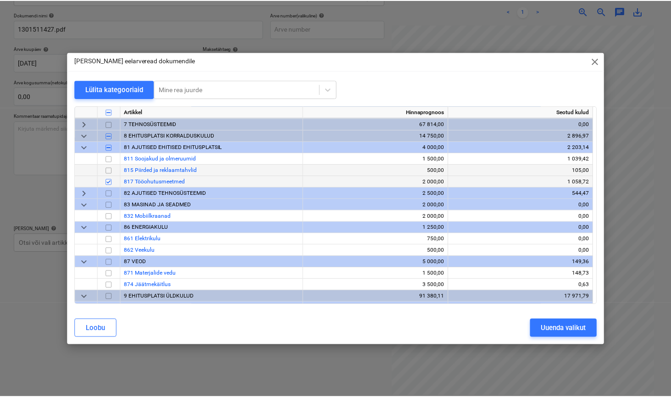
scroll to position [304, 0]
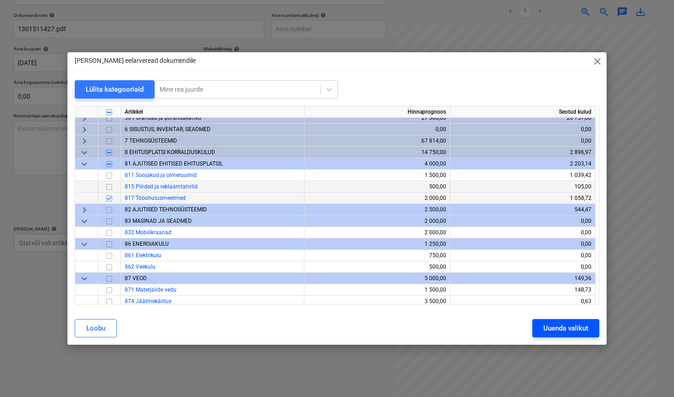
click at [572, 328] on div "Uuenda valikut" at bounding box center [566, 329] width 45 height 12
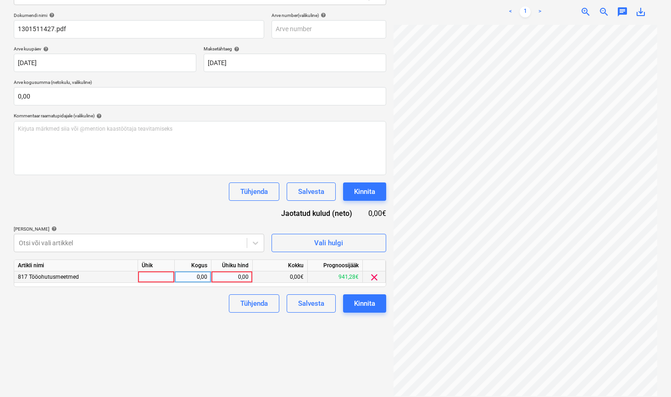
click at [162, 279] on div at bounding box center [156, 277] width 37 height 11
type input "kmpl"
click at [244, 275] on div "0,00" at bounding box center [231, 277] width 33 height 11
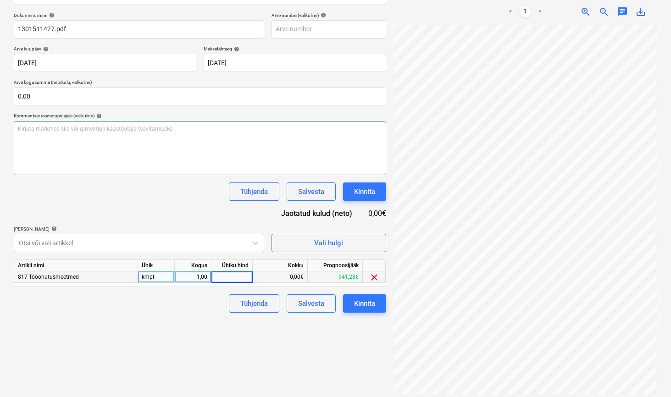
scroll to position [22, 14]
type input "3,23"
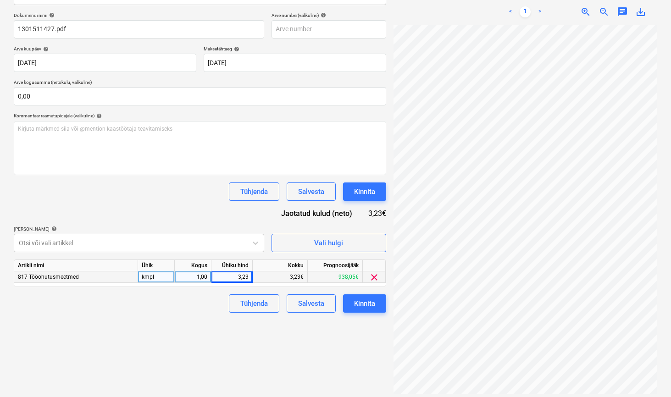
click at [312, 342] on div "Failide konteerimine Vali ettevõte [PERSON_NAME] [PERSON_NAME] OÜ [PERSON_NAME]…" at bounding box center [200, 158] width 380 height 484
click at [239, 278] on div "3,23" at bounding box center [231, 277] width 33 height 11
click at [238, 277] on input "3,23" at bounding box center [231, 277] width 41 height 11
type input "-3,23"
click at [273, 341] on div "Failide konteerimine Vali ettevõte [PERSON_NAME] [PERSON_NAME] OÜ [PERSON_NAME]…" at bounding box center [200, 158] width 380 height 484
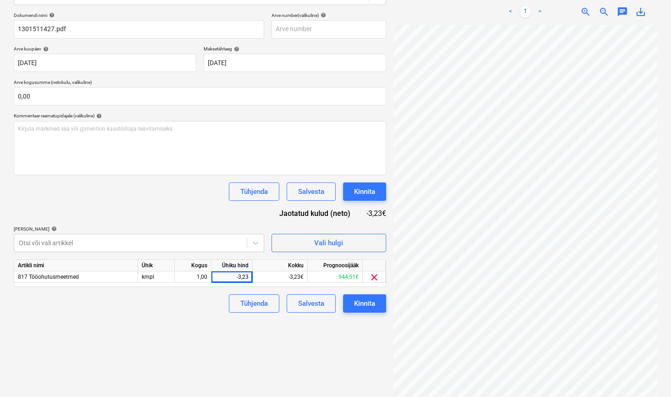
scroll to position [12, 0]
click at [372, 305] on div "Kinnita" at bounding box center [364, 304] width 21 height 12
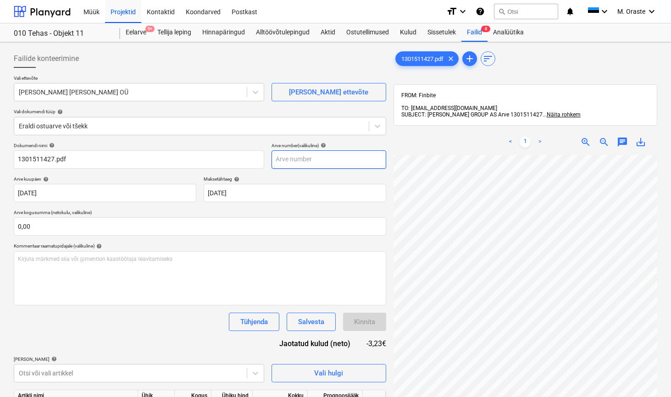
scroll to position [0, 0]
